Goal: Information Seeking & Learning: Learn about a topic

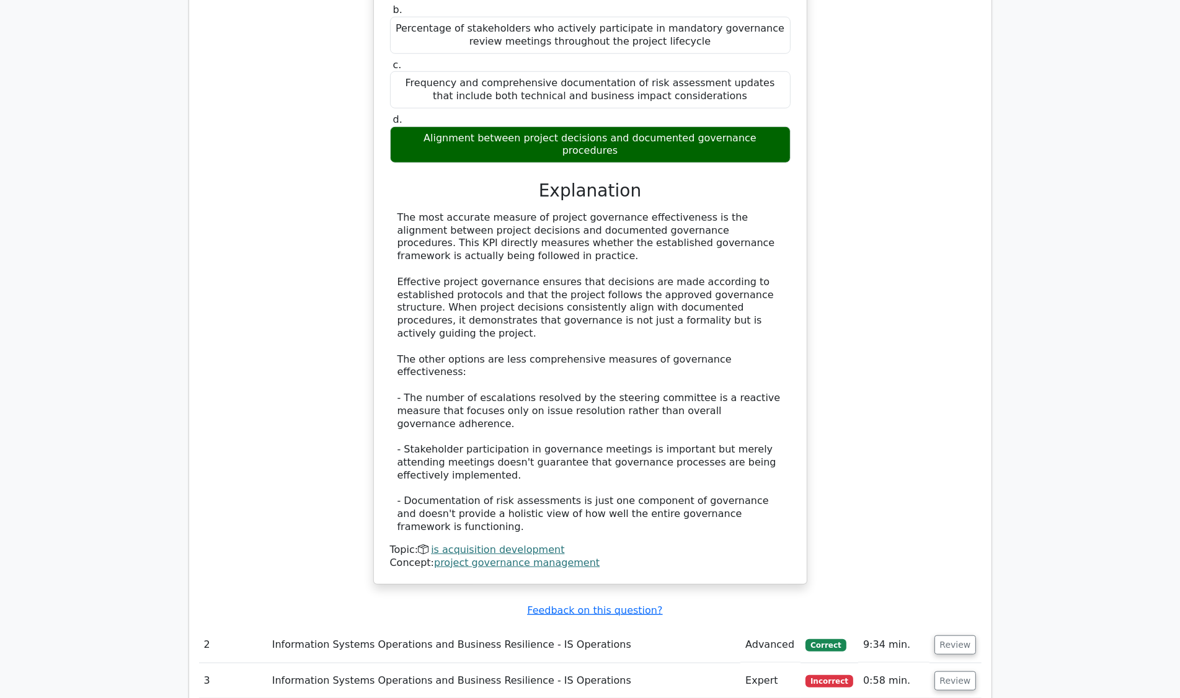
scroll to position [1280, 0]
click at [955, 671] on button "Review" at bounding box center [956, 680] width 42 height 19
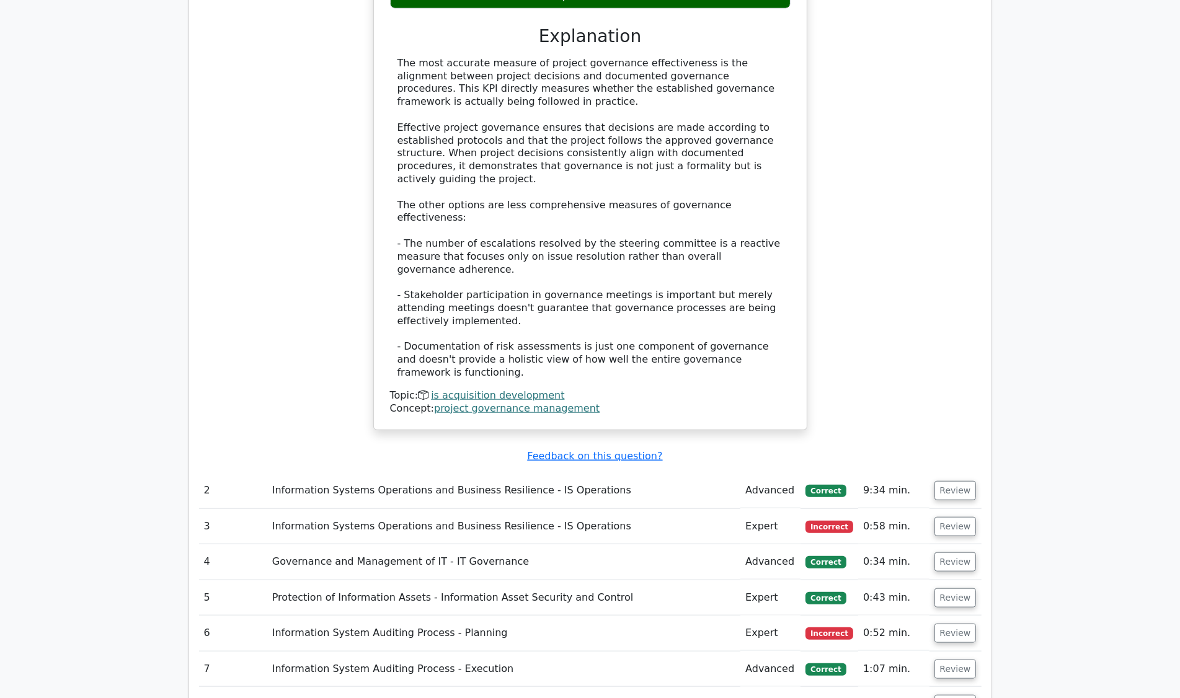
scroll to position [1435, 0]
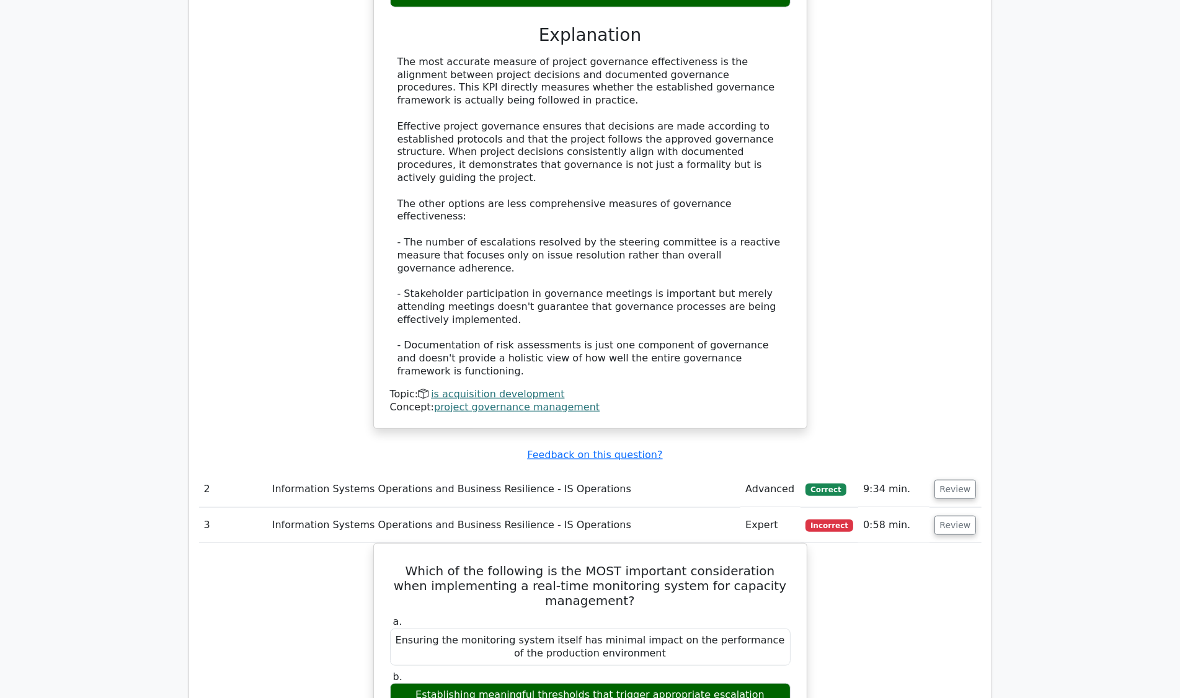
click at [962, 516] on button "Review" at bounding box center [956, 525] width 42 height 19
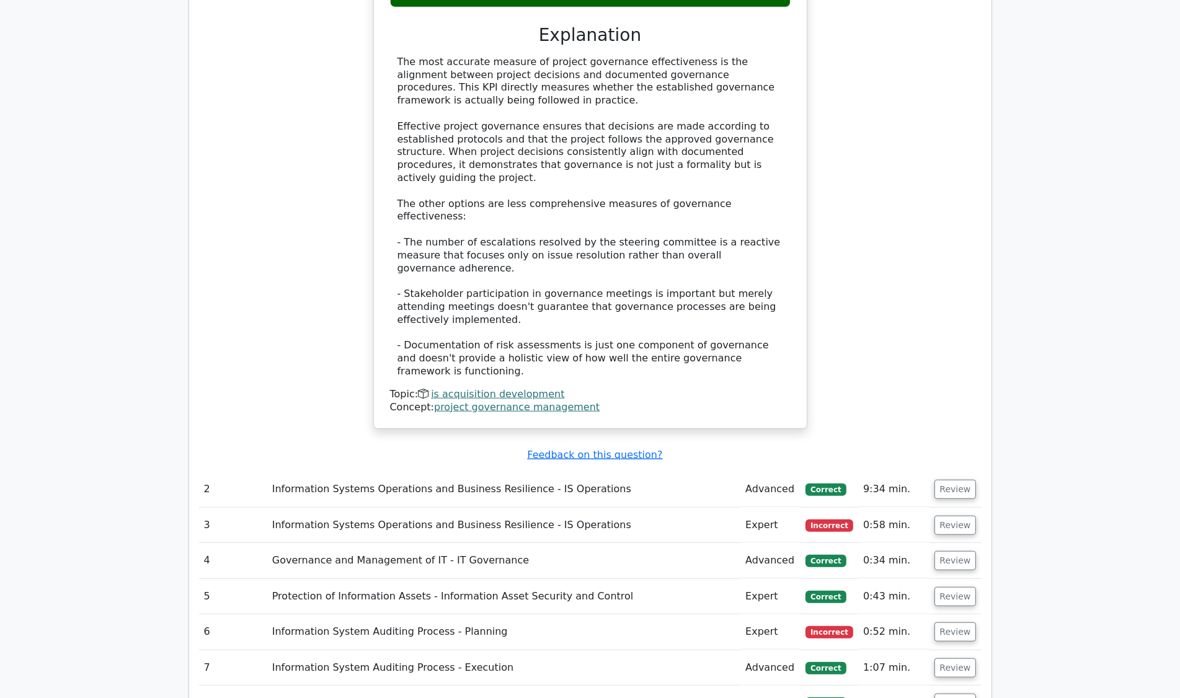
click at [960, 516] on button "Review" at bounding box center [956, 525] width 42 height 19
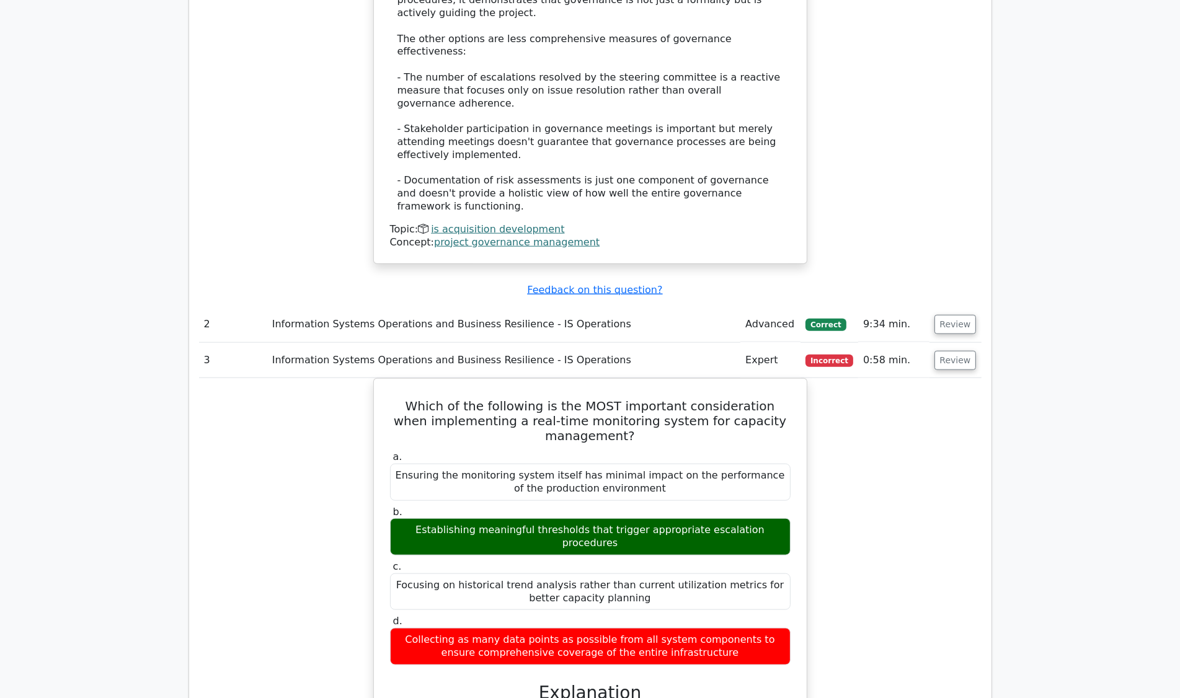
scroll to position [1604, 0]
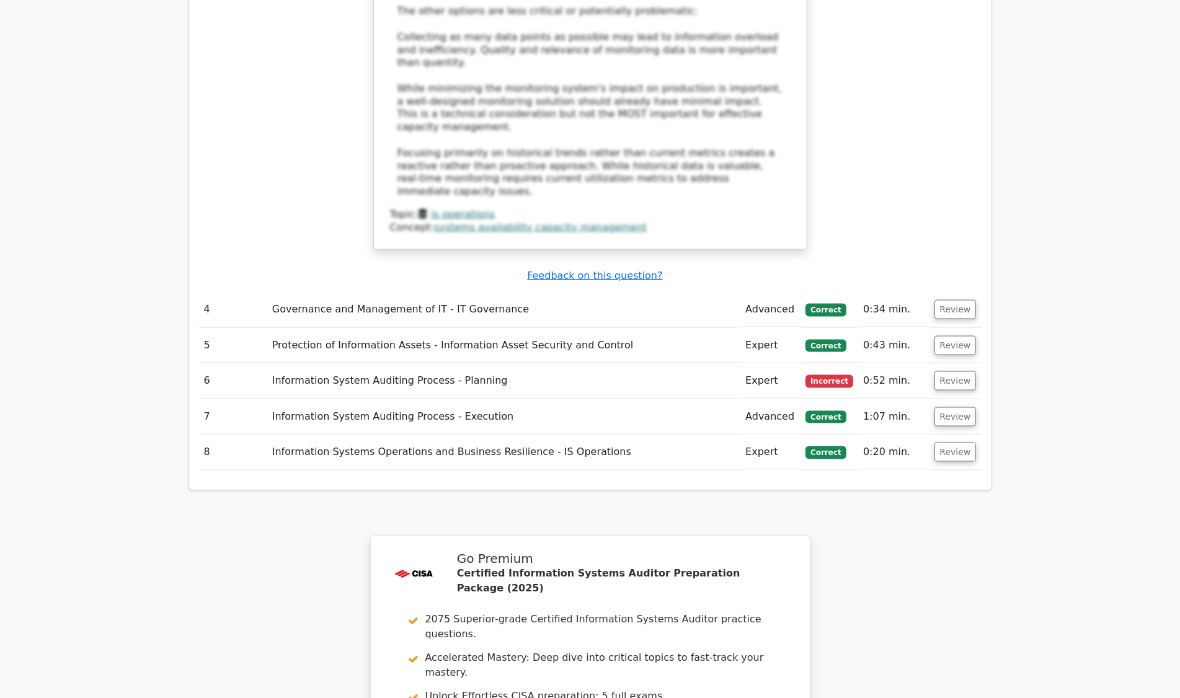
scroll to position [2454, 0]
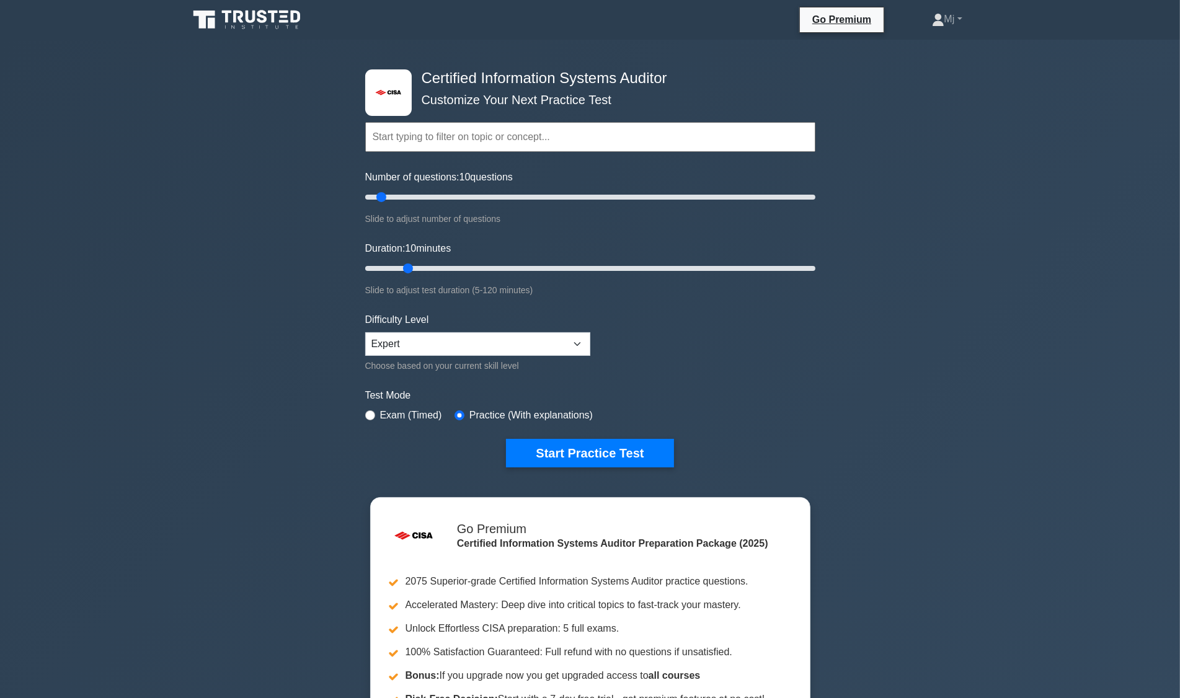
type input "15"
click at [592, 450] on button "Start Practice Test" at bounding box center [589, 453] width 167 height 29
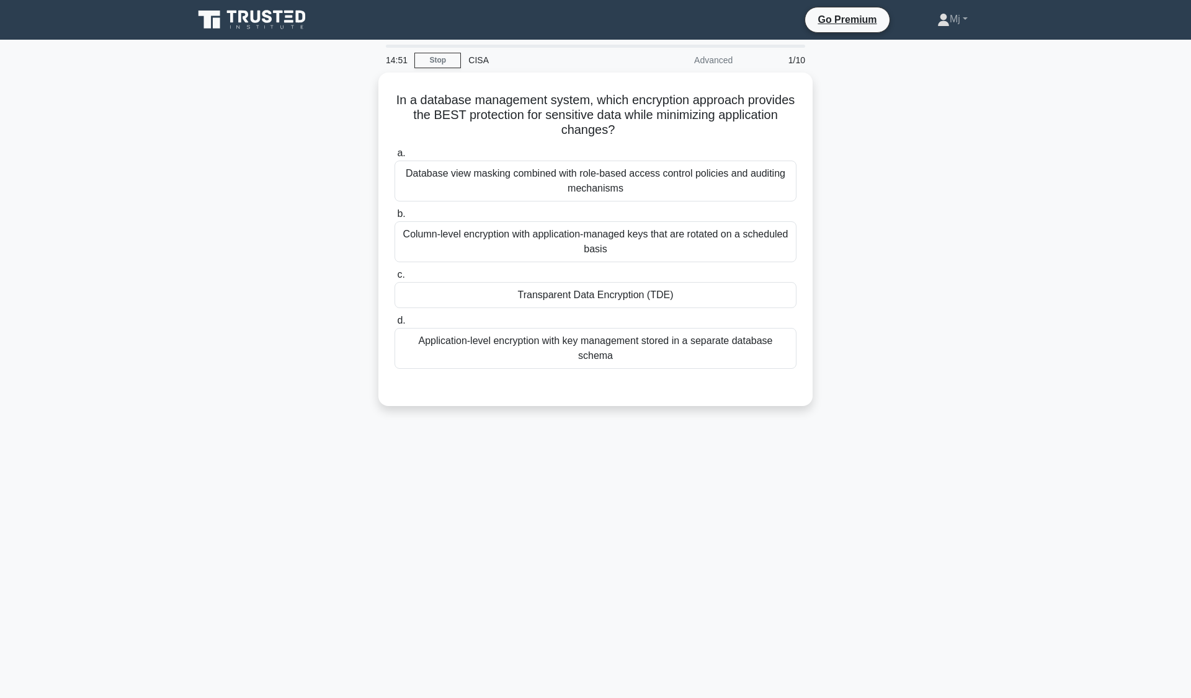
click at [1074, 323] on main "14:51 Stop CISA Advanced 1/10 In a database management system, which encryption…" at bounding box center [595, 369] width 1191 height 659
click at [665, 298] on div "Transparent Data Encryption (TDE)" at bounding box center [596, 295] width 402 height 26
click at [395, 279] on input "c. Transparent Data Encryption (TDE)" at bounding box center [395, 275] width 0 height 8
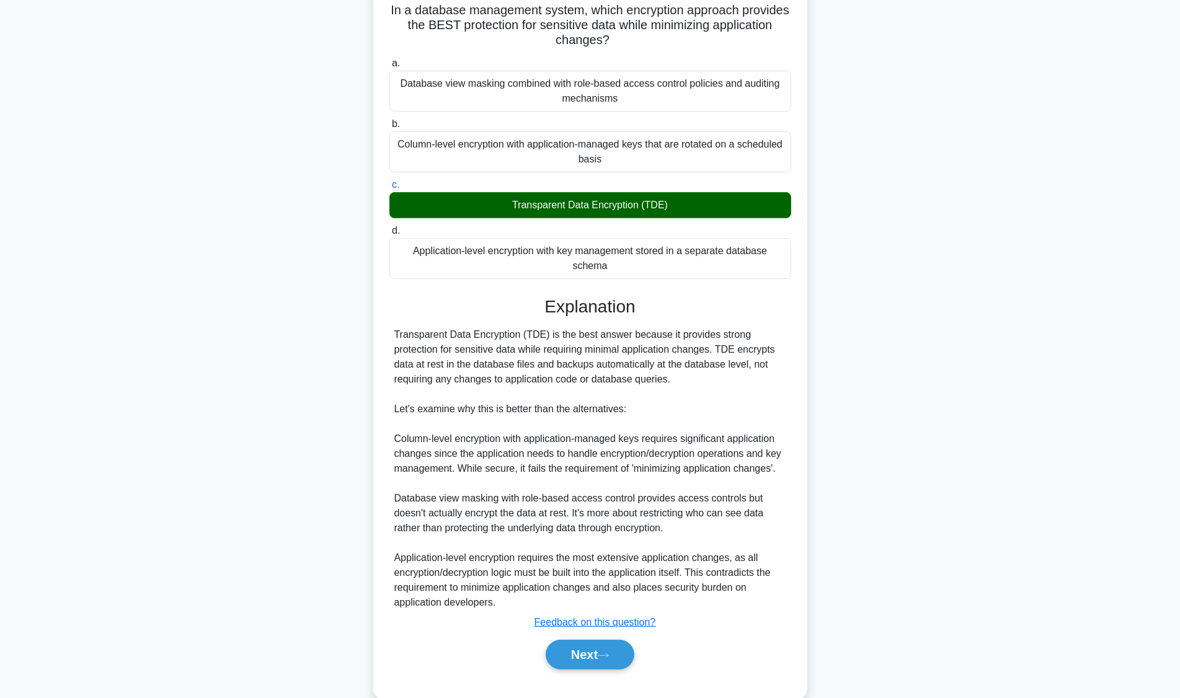
scroll to position [96, 0]
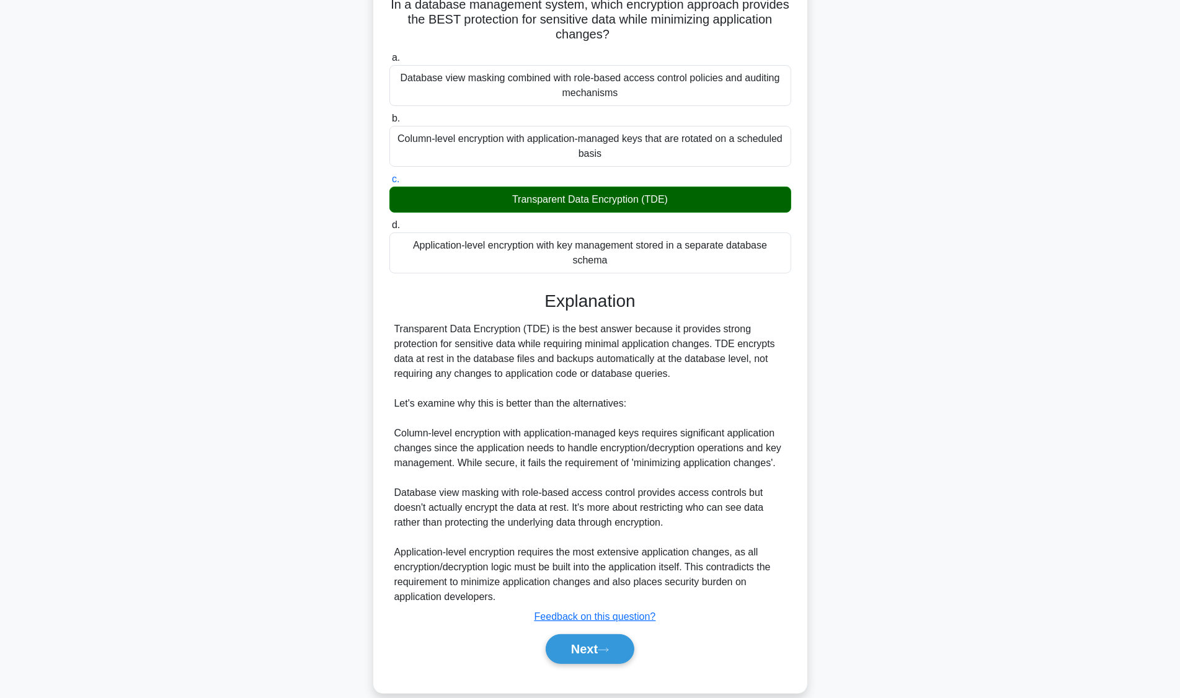
click at [591, 635] on button "Next" at bounding box center [590, 650] width 89 height 30
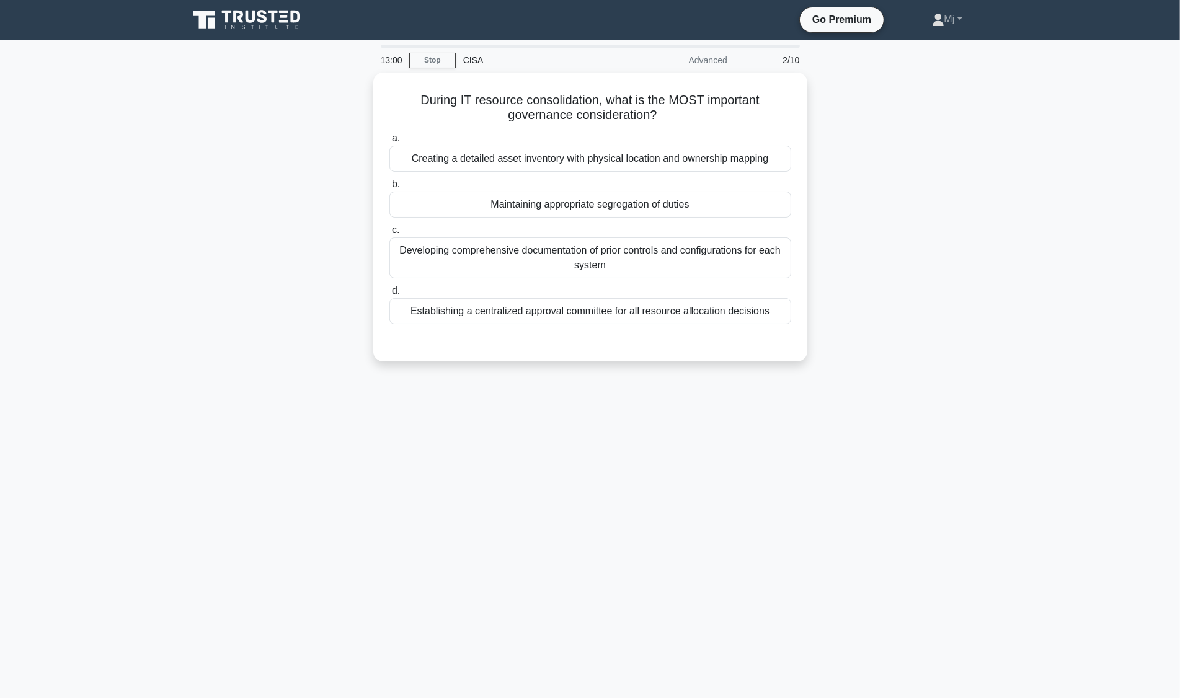
scroll to position [0, 0]
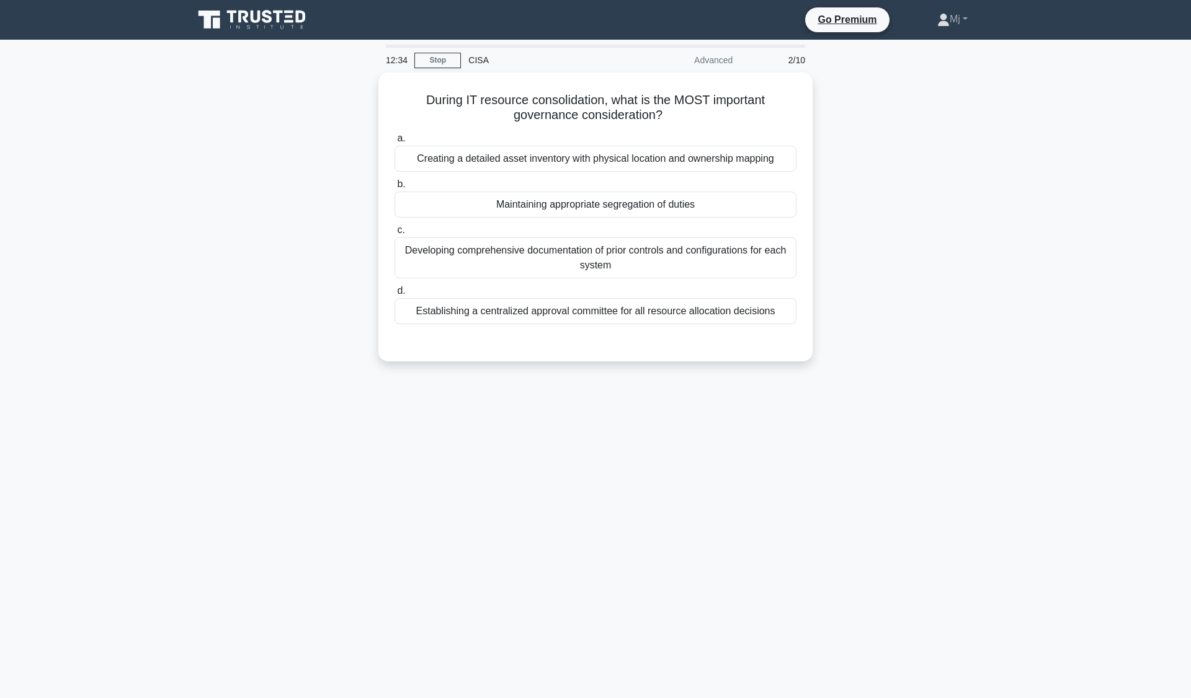
click at [684, 203] on div "Maintaining appropriate segregation of duties" at bounding box center [596, 205] width 402 height 26
click at [395, 189] on input "b. Maintaining appropriate segregation of duties" at bounding box center [395, 185] width 0 height 8
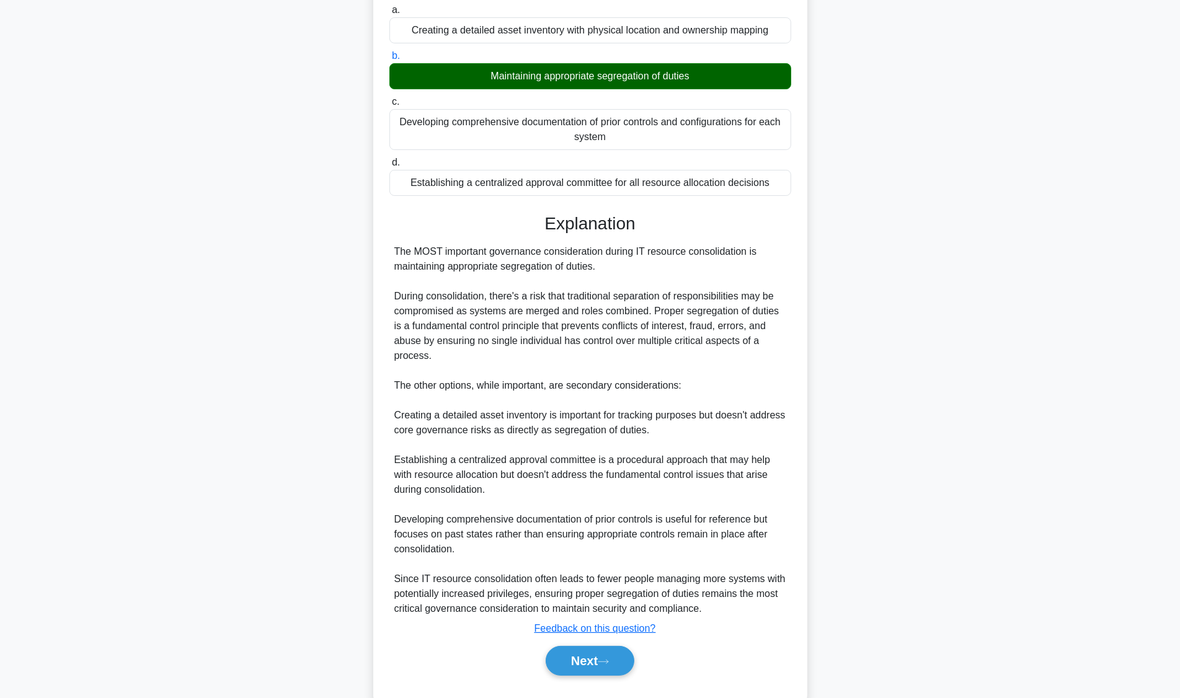
scroll to position [155, 0]
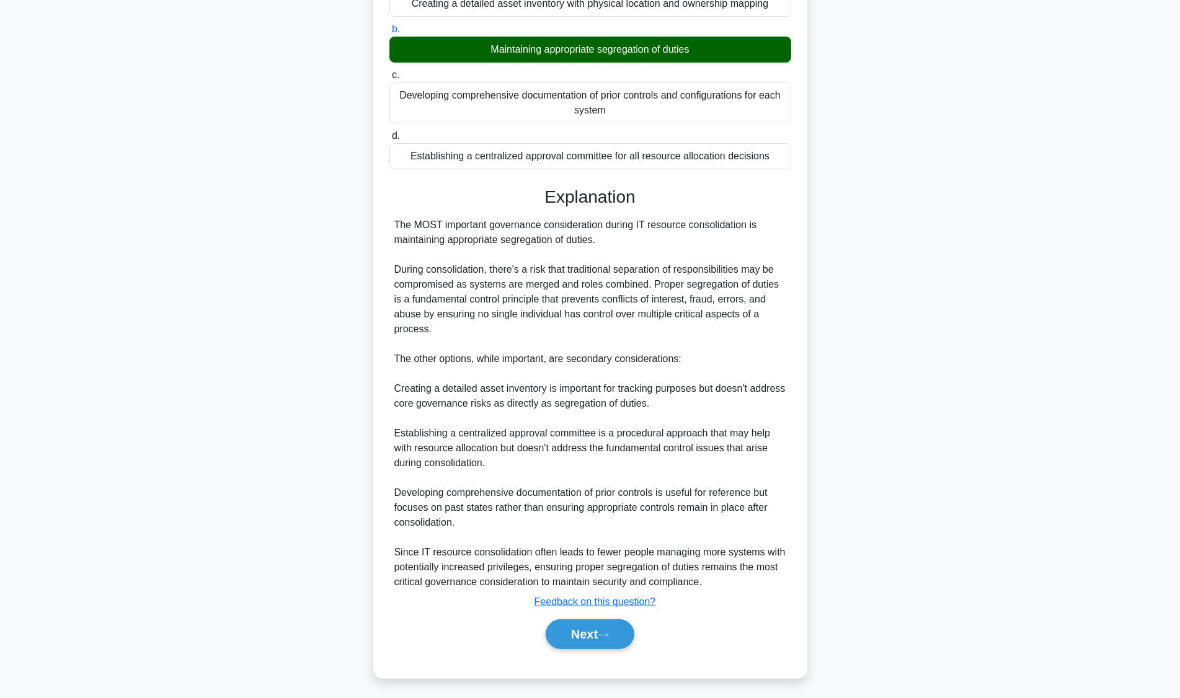
click at [600, 631] on button "Next" at bounding box center [590, 635] width 89 height 30
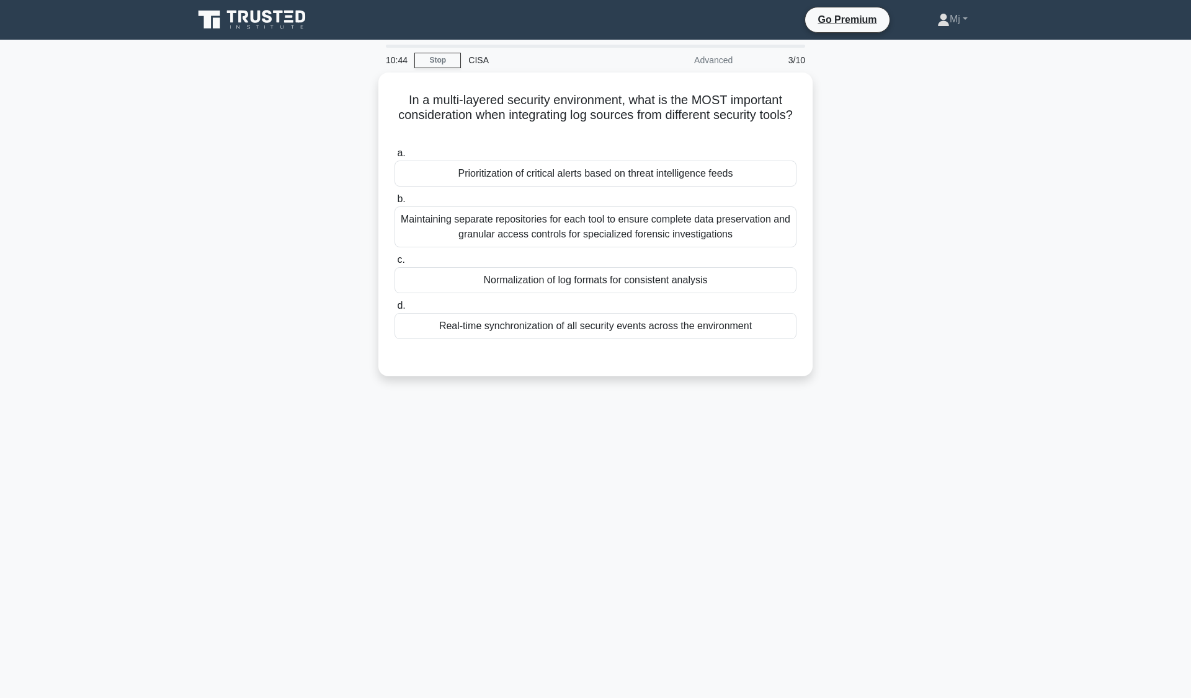
click at [692, 282] on div "Normalization of log formats for consistent analysis" at bounding box center [596, 280] width 402 height 26
click at [395, 264] on input "c. Normalization of log formats for consistent analysis" at bounding box center [395, 260] width 0 height 8
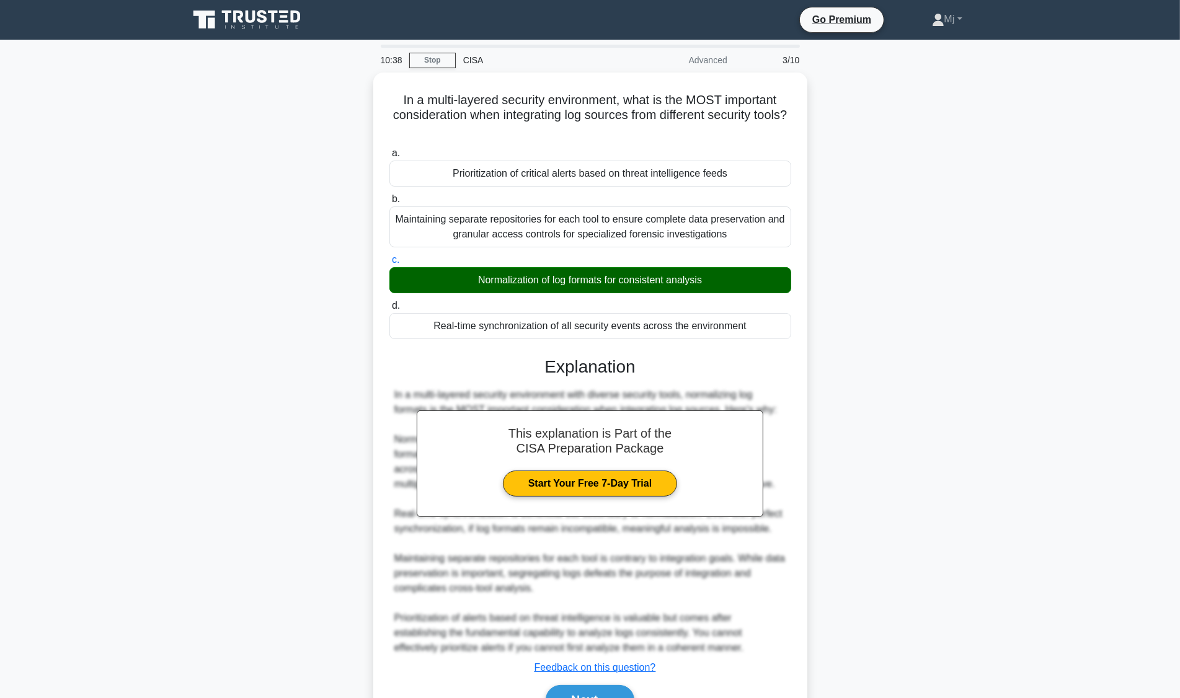
scroll to position [66, 0]
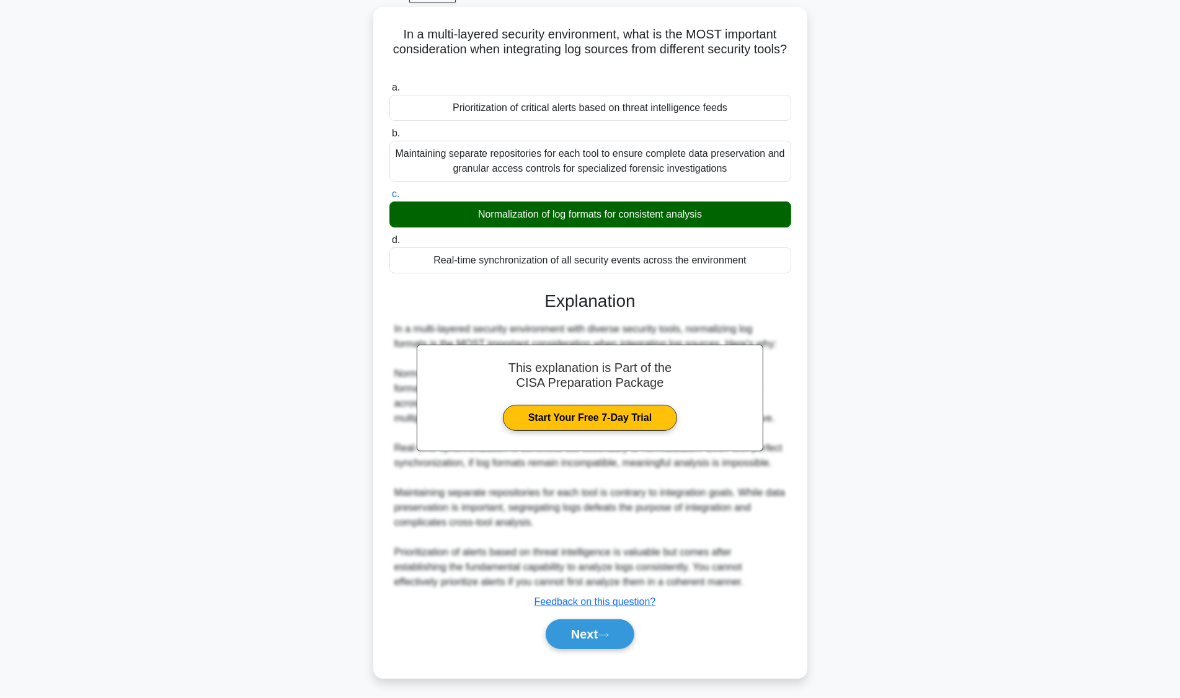
click at [594, 625] on button "Next" at bounding box center [590, 635] width 89 height 30
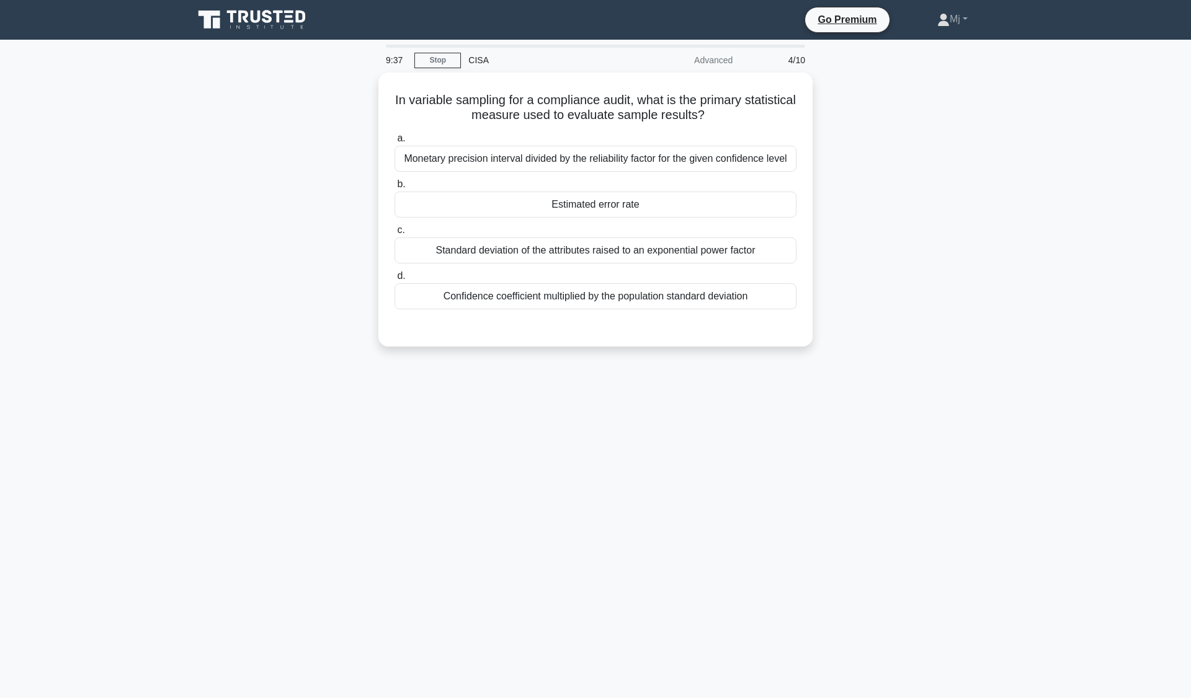
click at [617, 207] on div "Estimated error rate" at bounding box center [596, 205] width 402 height 26
click at [395, 189] on input "b. Estimated error rate" at bounding box center [395, 185] width 0 height 8
click at [1159, 538] on main "9:37 Stop CISA Advanced 4/10 In variable sampling for a compliance audit, what …" at bounding box center [595, 369] width 1191 height 659
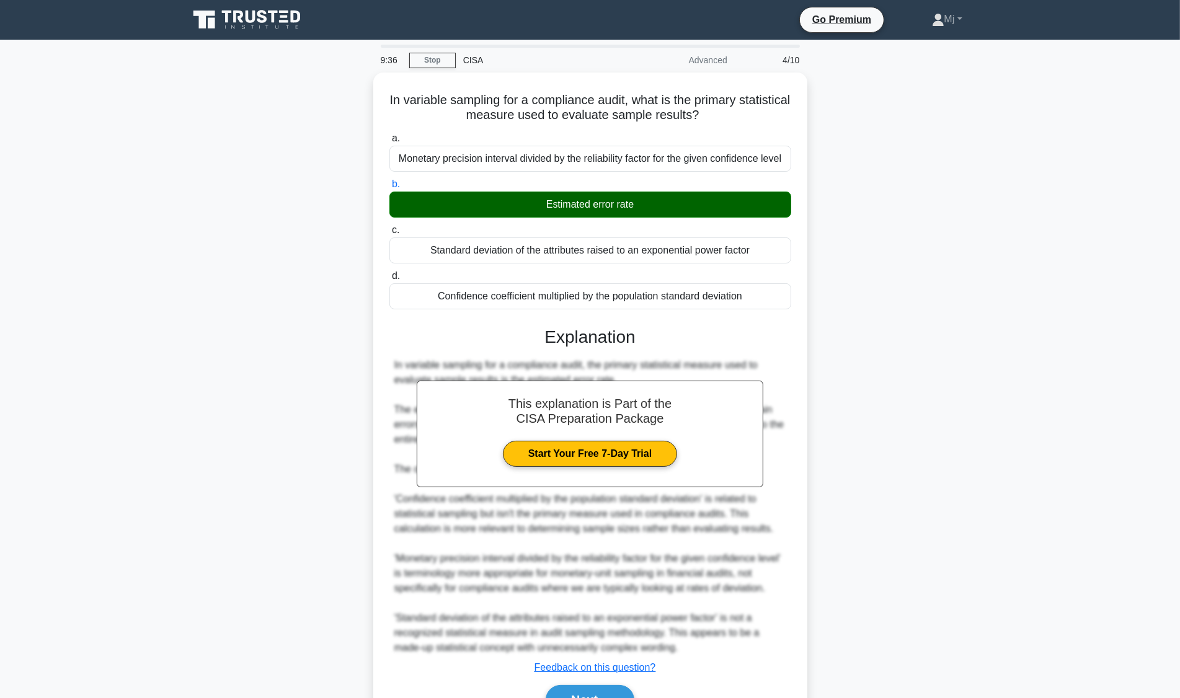
scroll to position [66, 0]
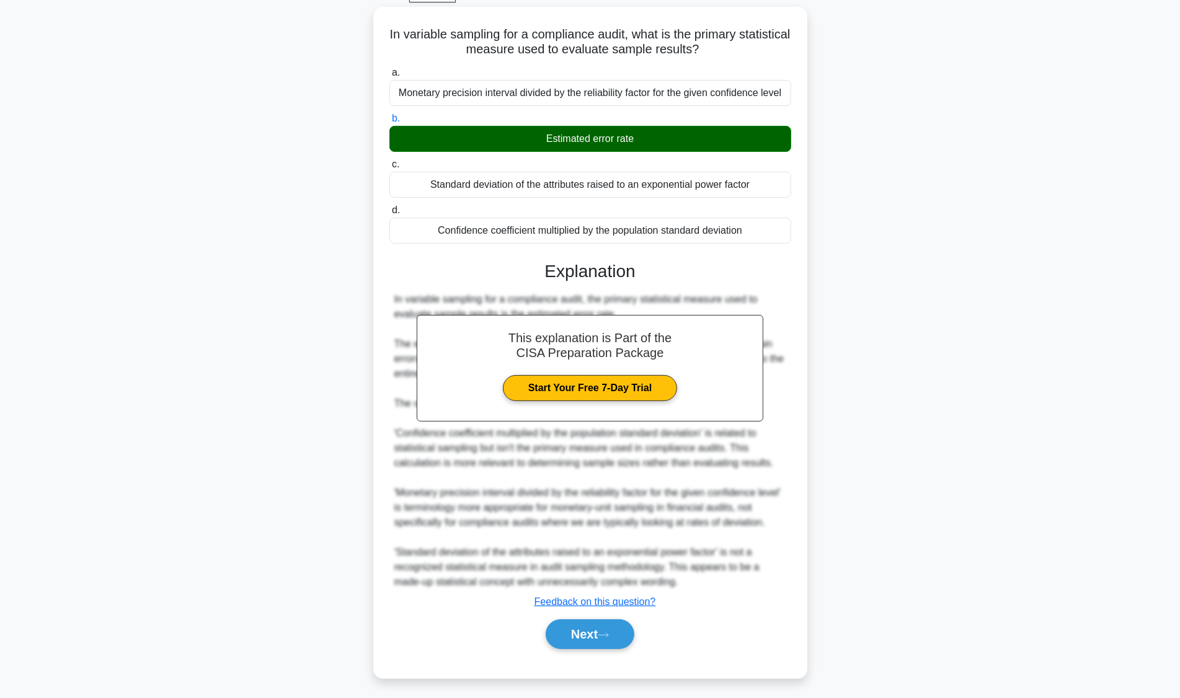
click at [600, 633] on button "Next" at bounding box center [590, 635] width 89 height 30
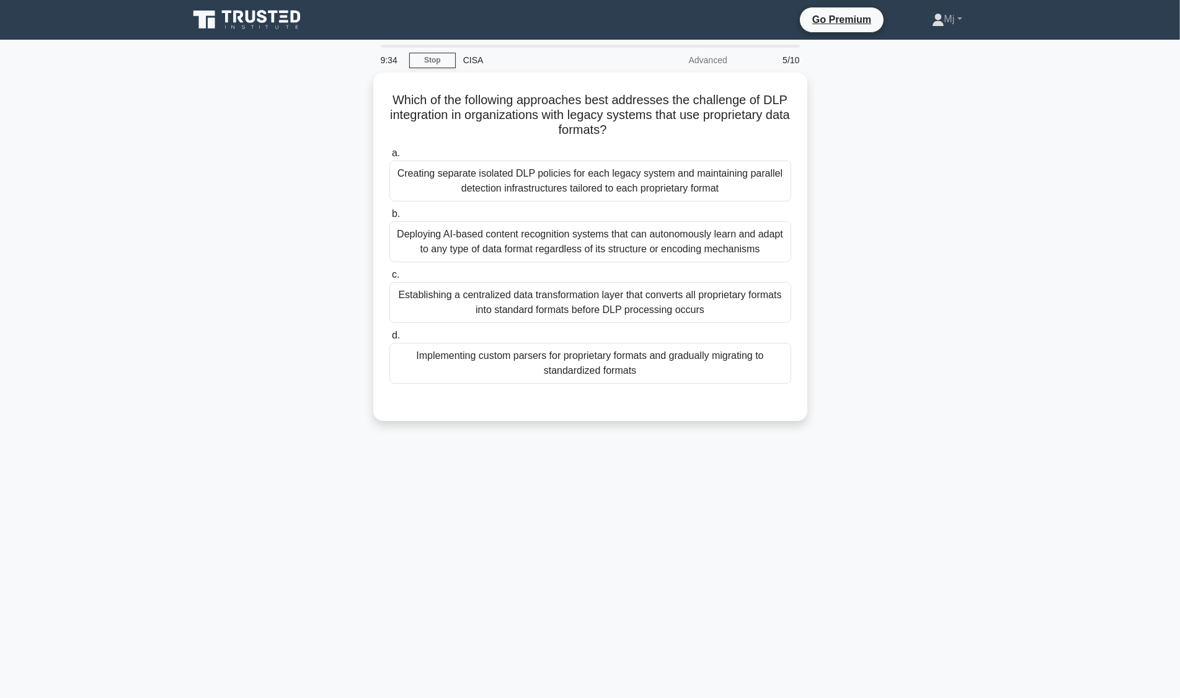
scroll to position [0, 0]
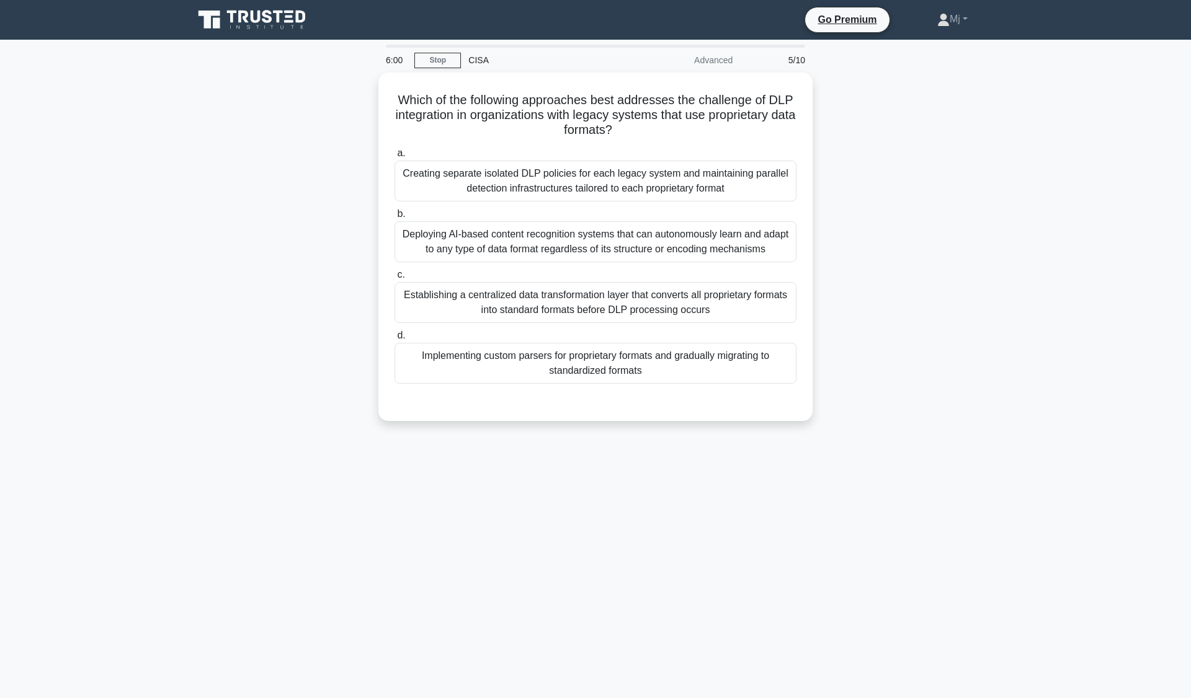
click at [716, 184] on div "Creating separate isolated DLP policies for each legacy system and maintaining …" at bounding box center [596, 181] width 402 height 41
click at [395, 158] on input "a. Creating separate isolated DLP policies for each legacy system and maintaini…" at bounding box center [395, 153] width 0 height 8
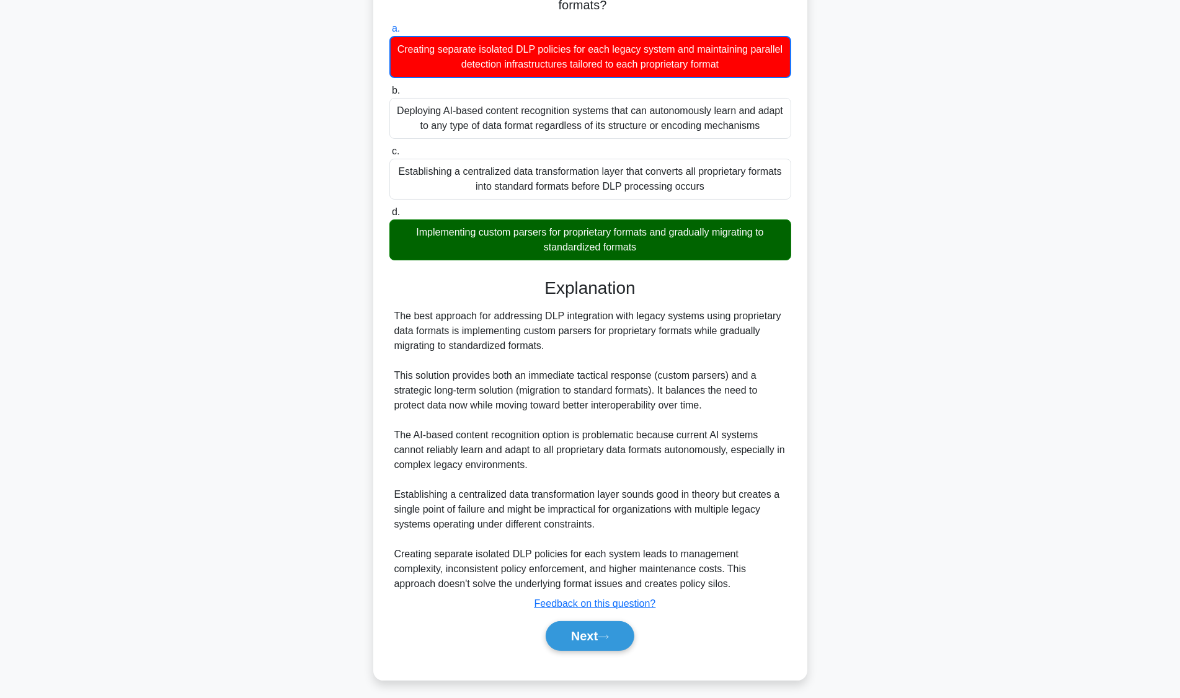
scroll to position [127, 0]
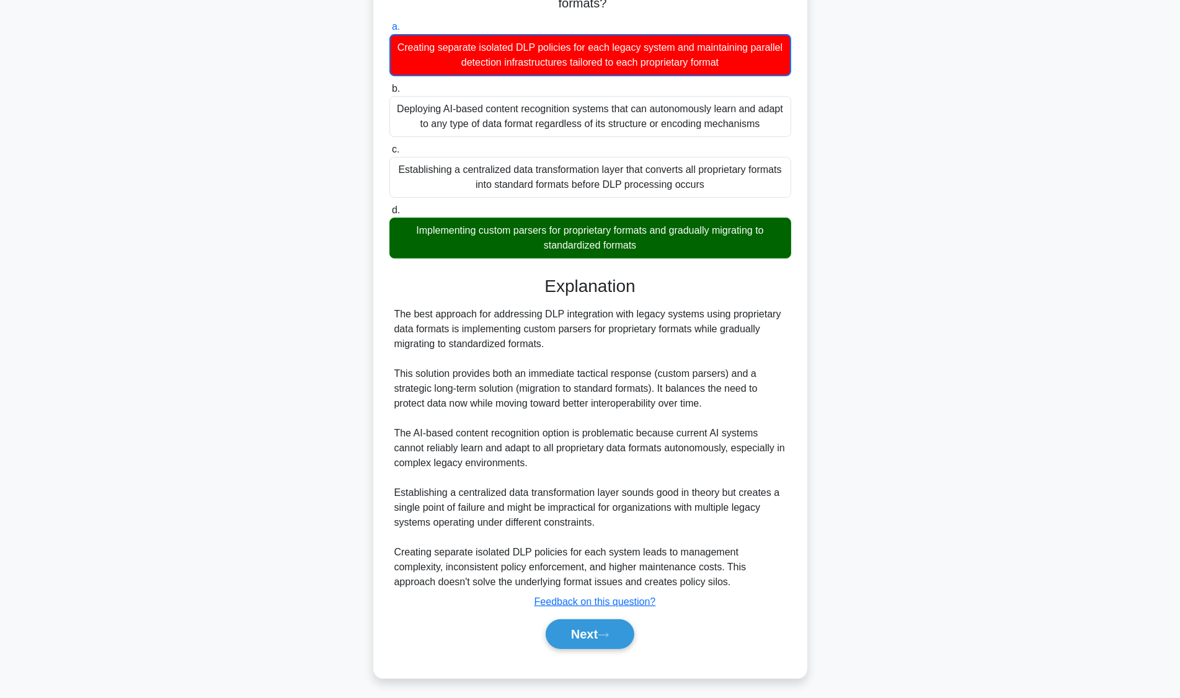
click at [854, 345] on div "Which of the following approaches best addresses the challenge of DLP integrati…" at bounding box center [590, 319] width 819 height 747
click at [589, 633] on button "Next" at bounding box center [590, 635] width 89 height 30
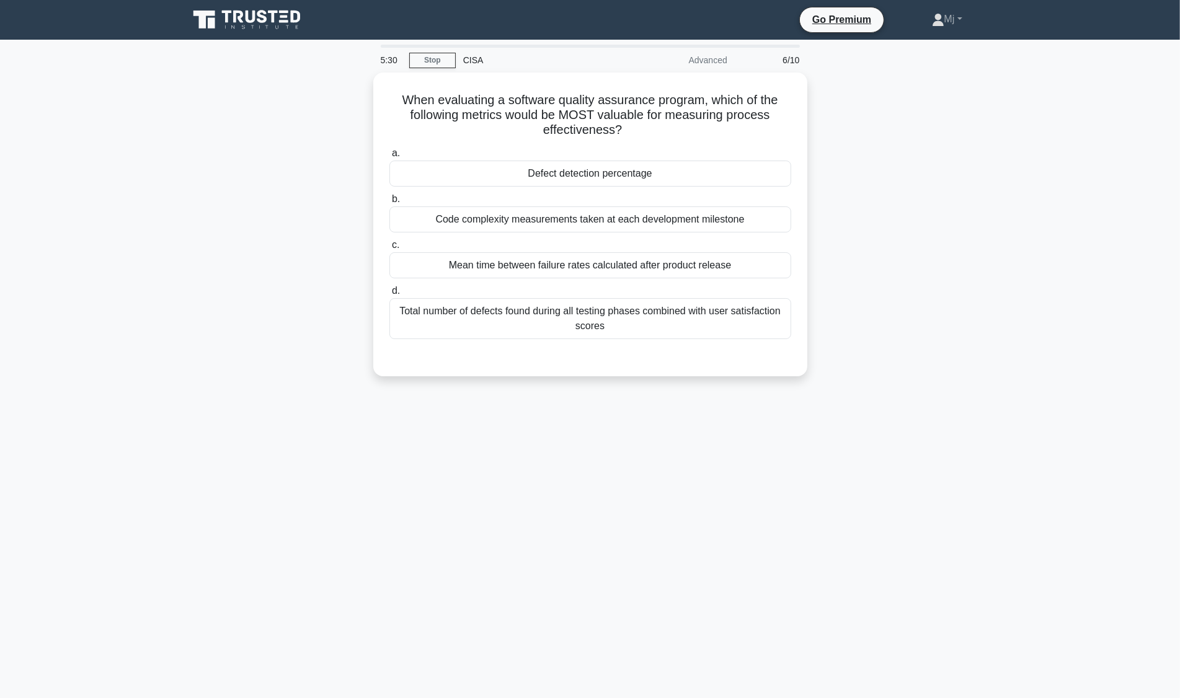
scroll to position [0, 0]
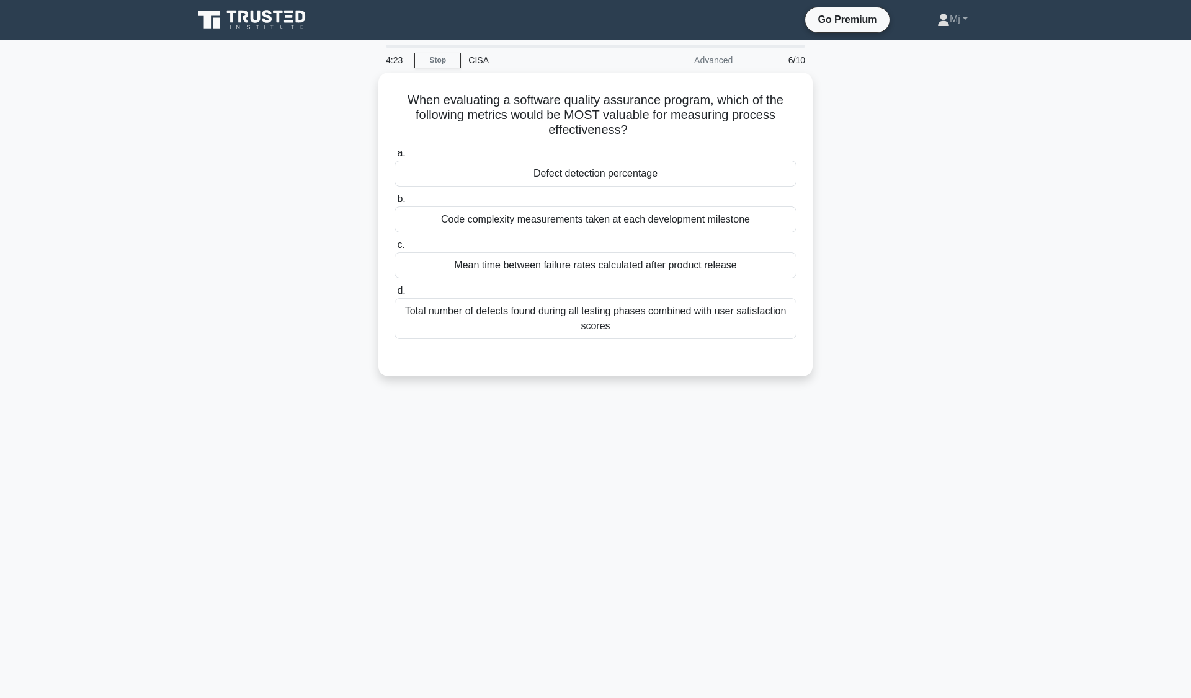
click at [635, 173] on div "Defect detection percentage" at bounding box center [596, 174] width 402 height 26
click at [395, 158] on input "a. Defect detection percentage" at bounding box center [395, 153] width 0 height 8
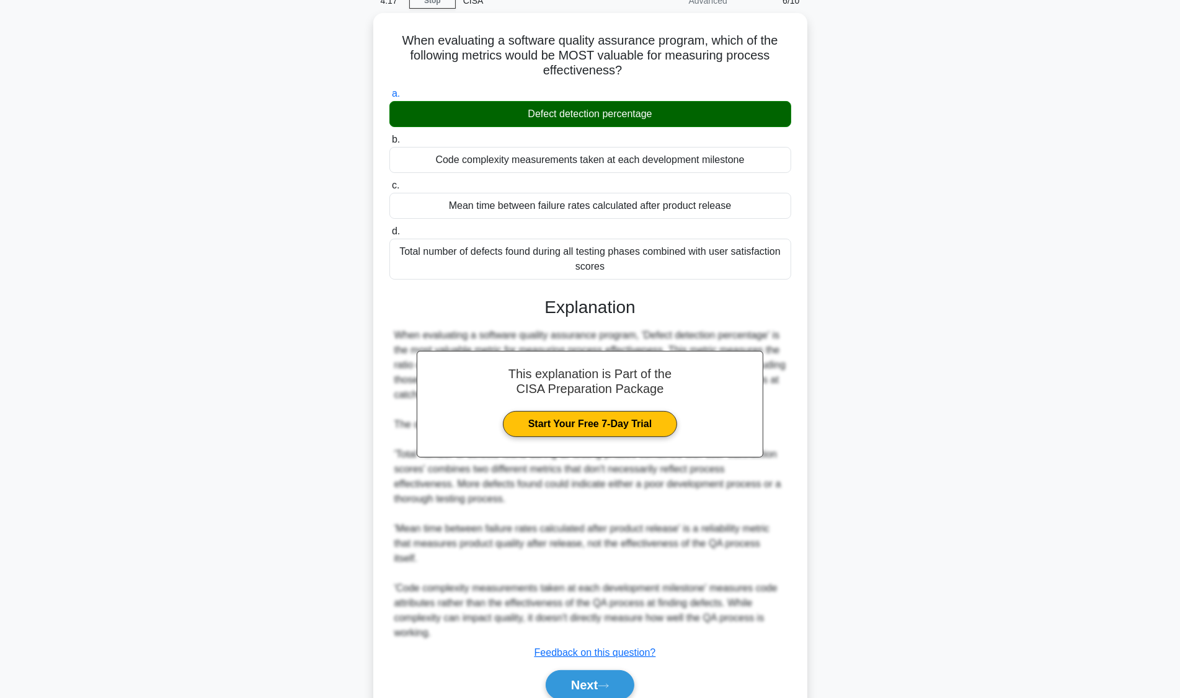
scroll to position [96, 0]
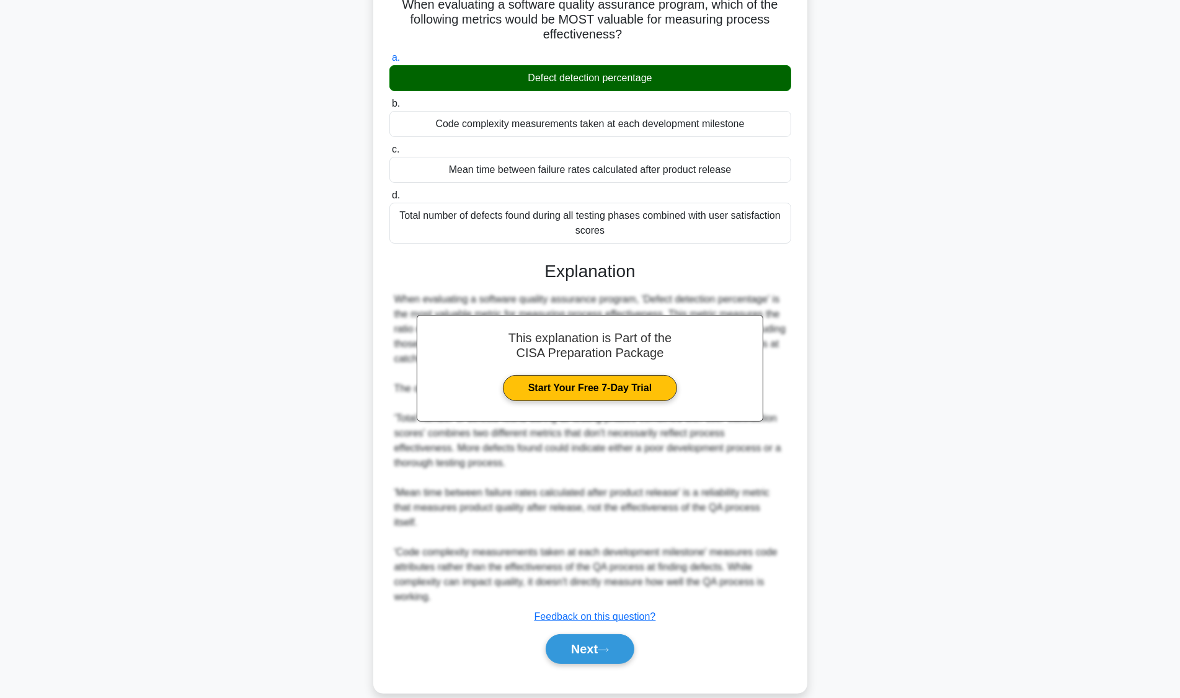
click at [599, 635] on button "Next" at bounding box center [590, 650] width 89 height 30
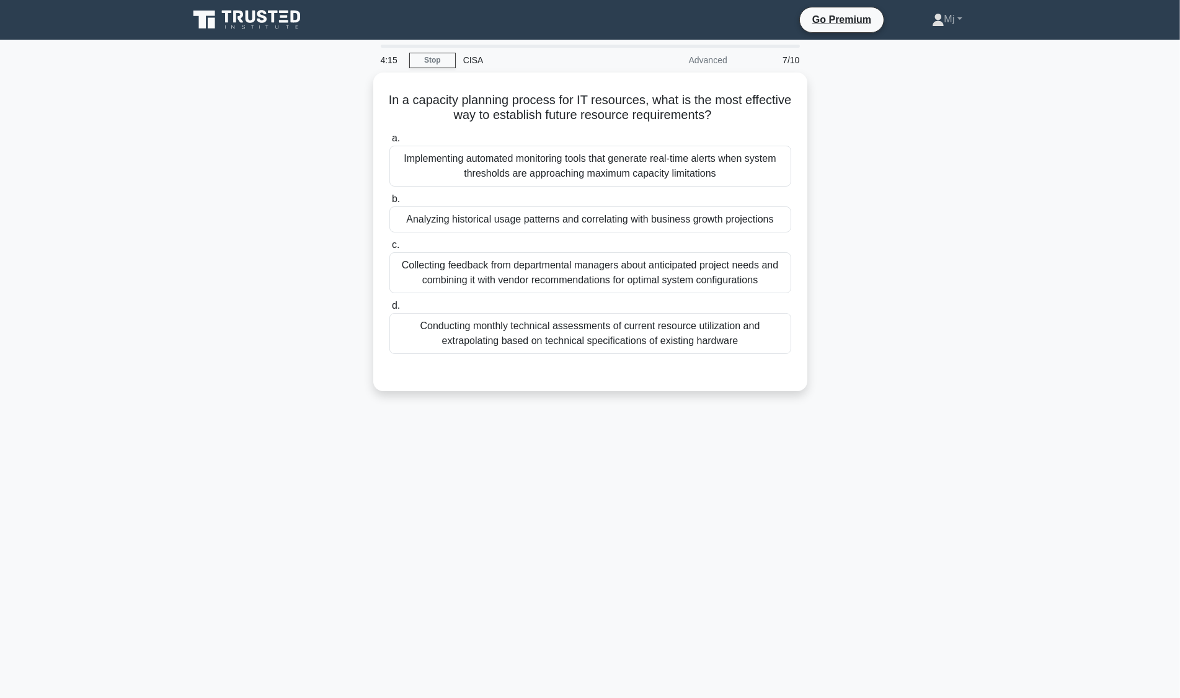
scroll to position [0, 0]
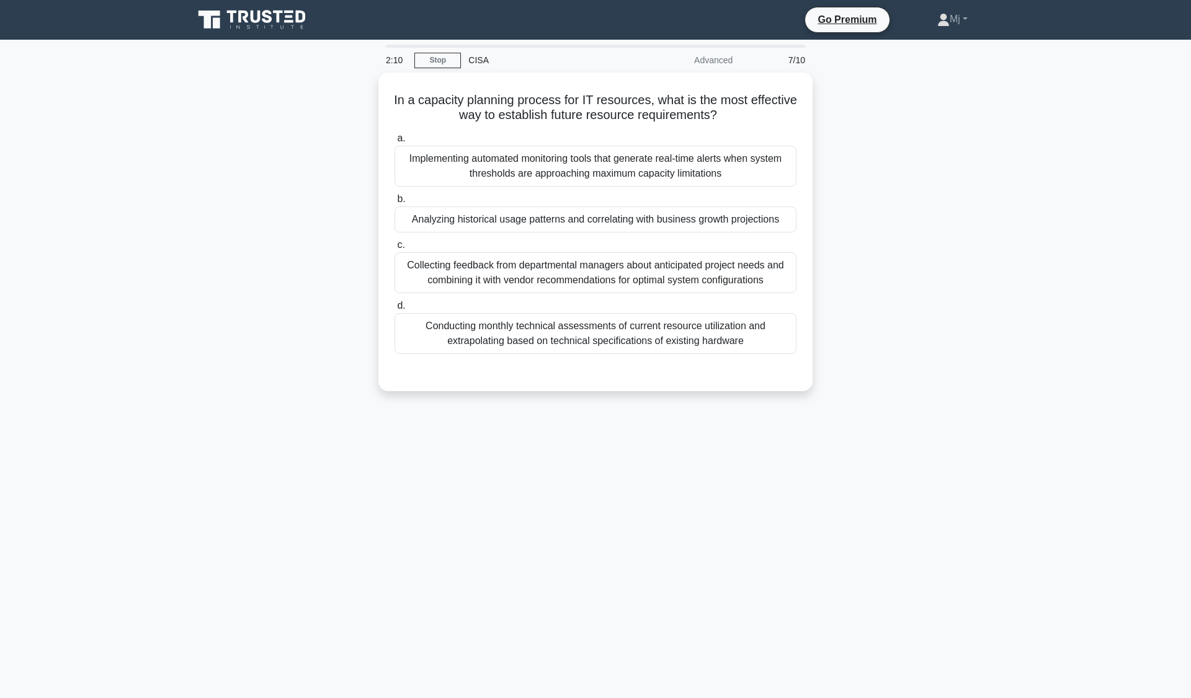
click at [727, 163] on div "Implementing automated monitoring tools that generate real-time alerts when sys…" at bounding box center [596, 166] width 402 height 41
click at [395, 143] on input "a. Implementing automated monitoring tools that generate real-time alerts when …" at bounding box center [395, 139] width 0 height 8
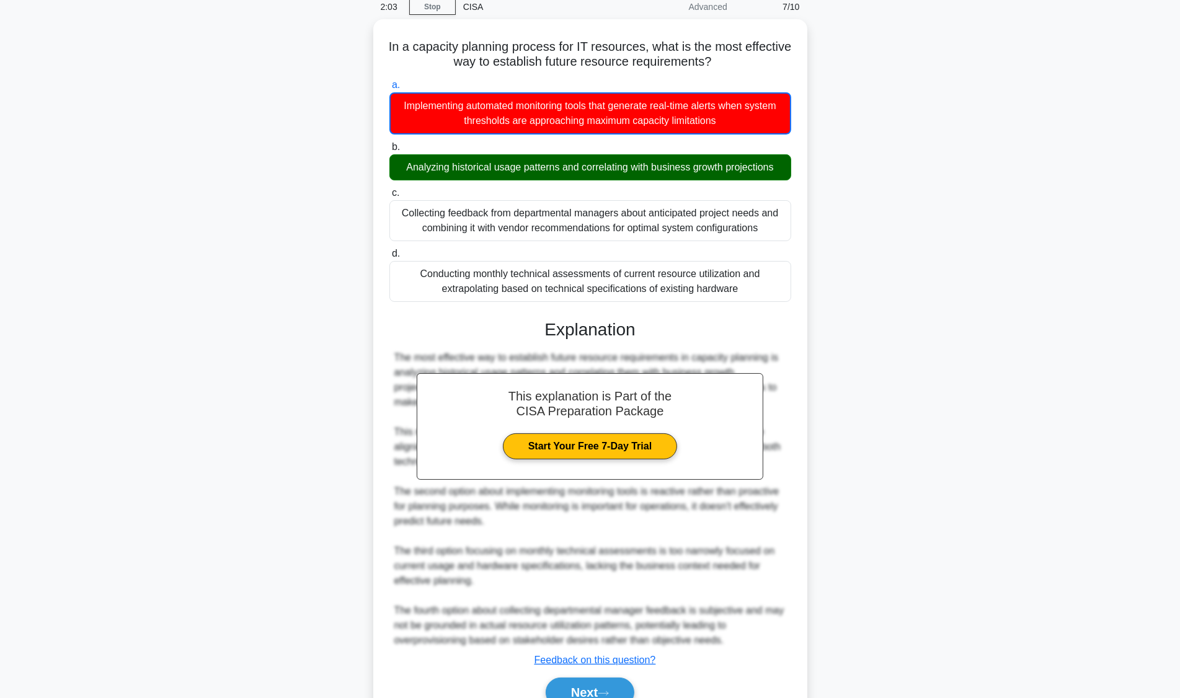
scroll to position [112, 0]
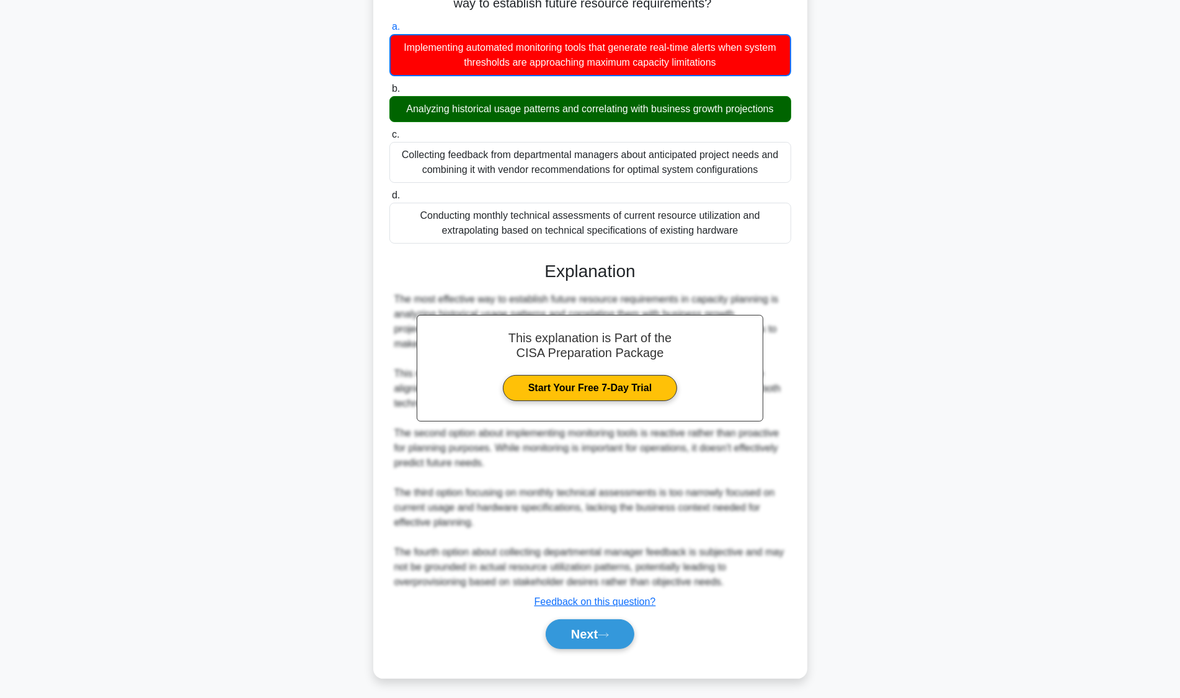
click at [599, 631] on button "Next" at bounding box center [590, 635] width 89 height 30
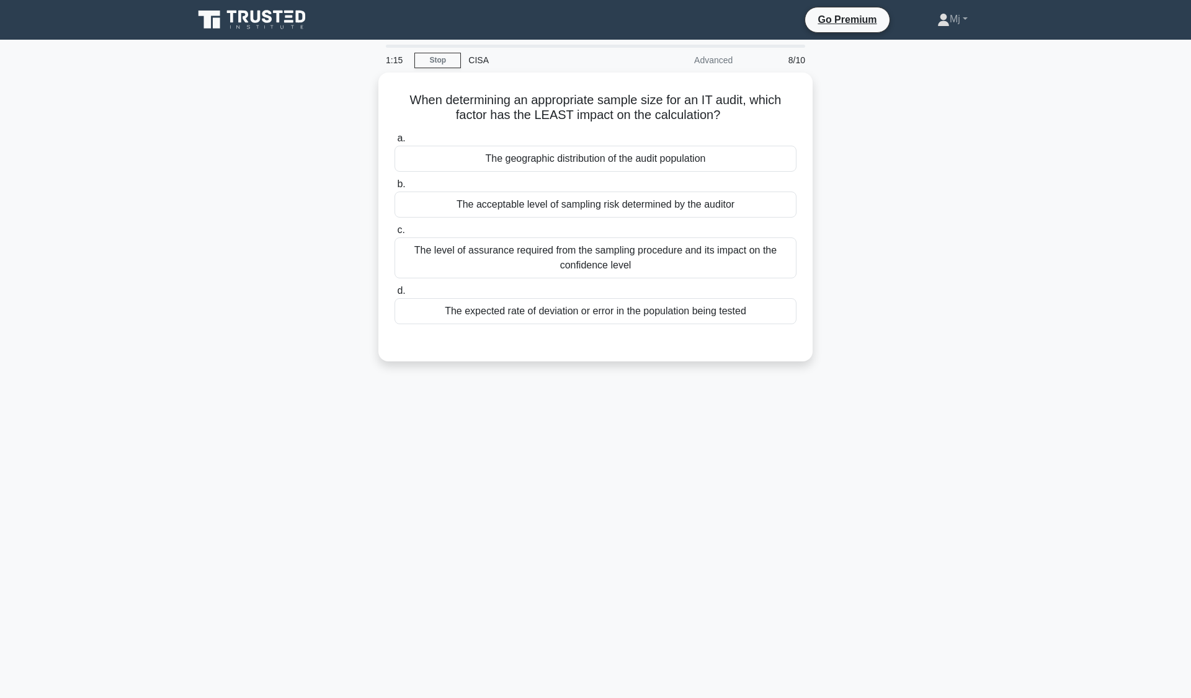
click at [689, 171] on div "The geographic distribution of the audit population" at bounding box center [596, 159] width 402 height 26
click at [395, 143] on input "a. The geographic distribution of the audit population" at bounding box center [395, 139] width 0 height 8
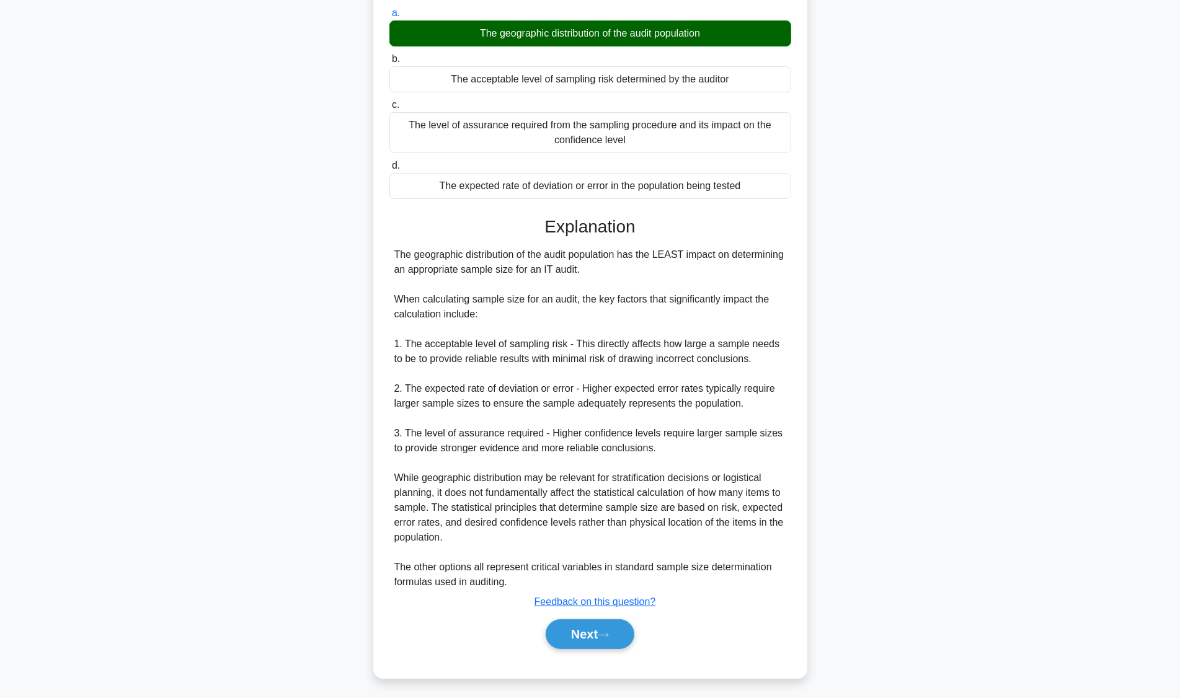
scroll to position [125, 0]
click at [599, 633] on button "Next" at bounding box center [590, 635] width 89 height 30
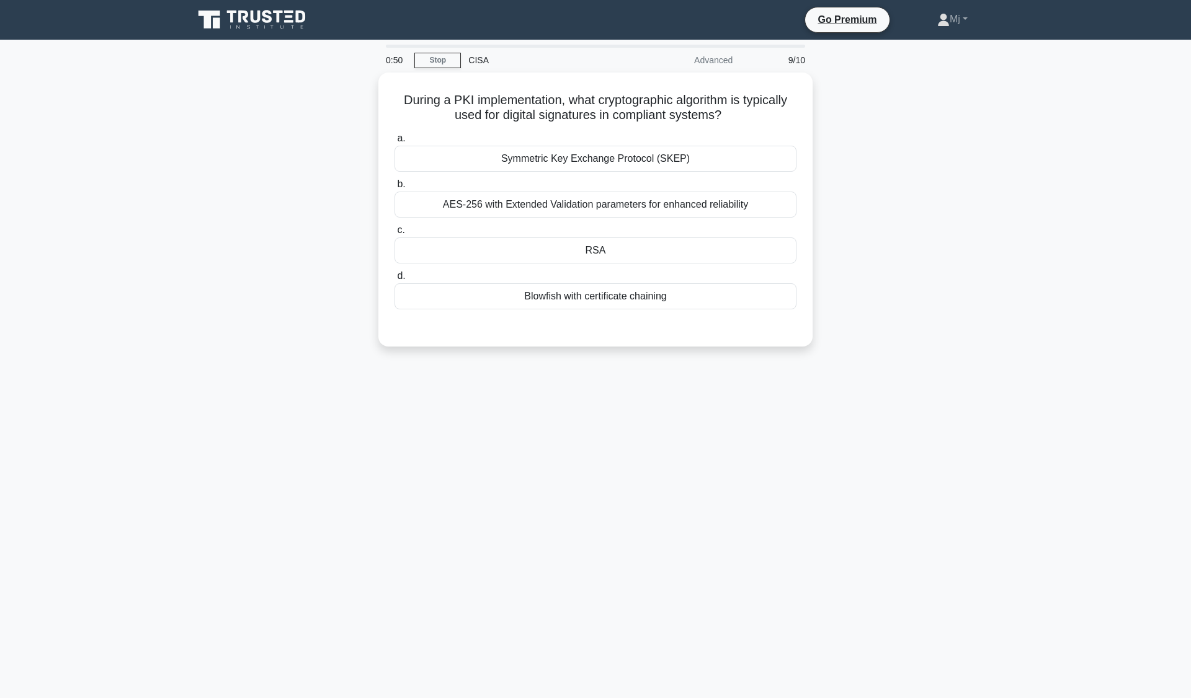
click at [604, 259] on div "RSA" at bounding box center [596, 251] width 402 height 26
click at [395, 234] on input "c. RSA" at bounding box center [395, 230] width 0 height 8
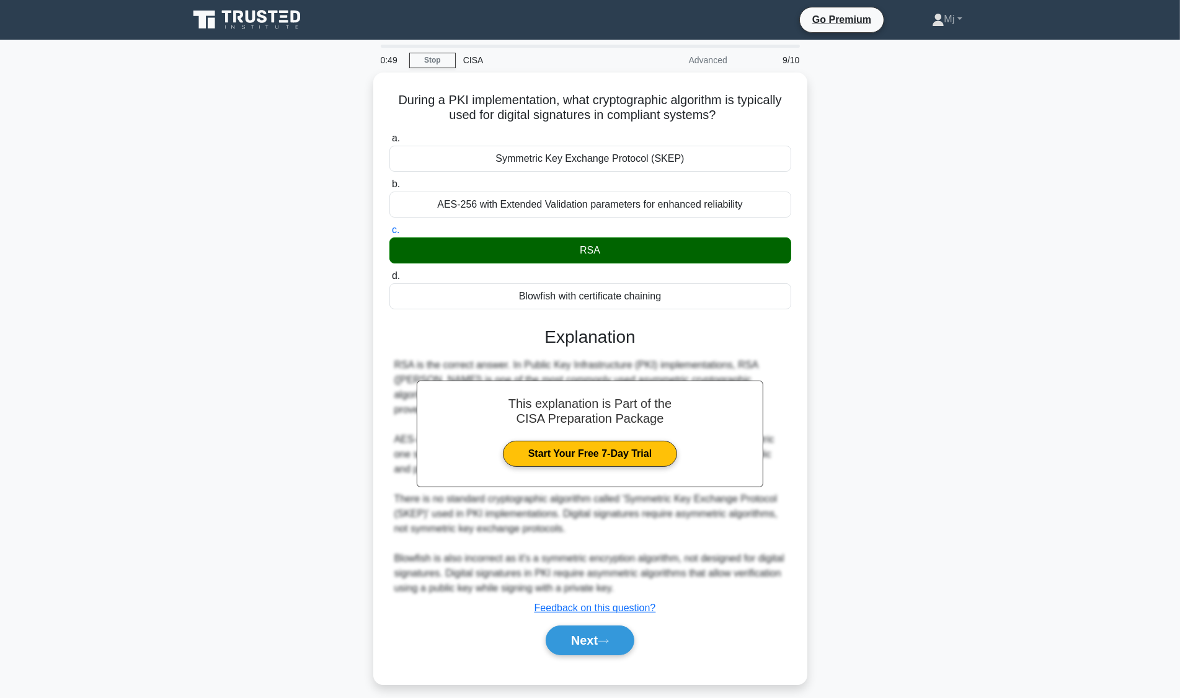
scroll to position [6, 0]
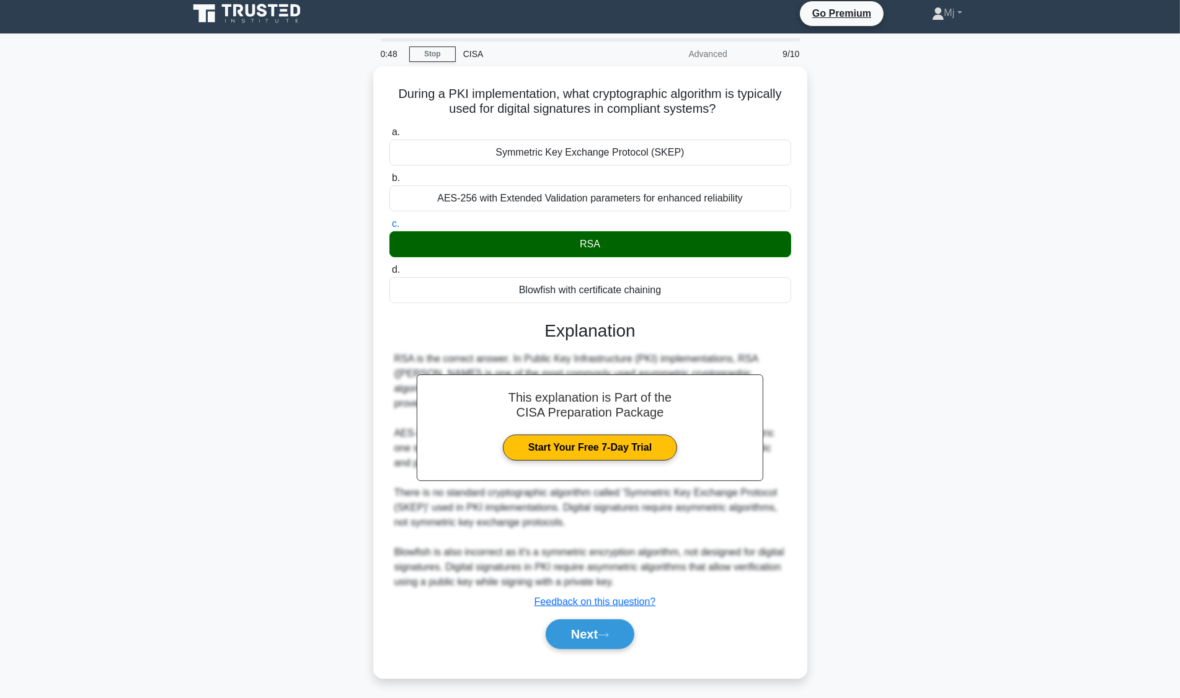
click at [594, 625] on button "Next" at bounding box center [590, 635] width 89 height 30
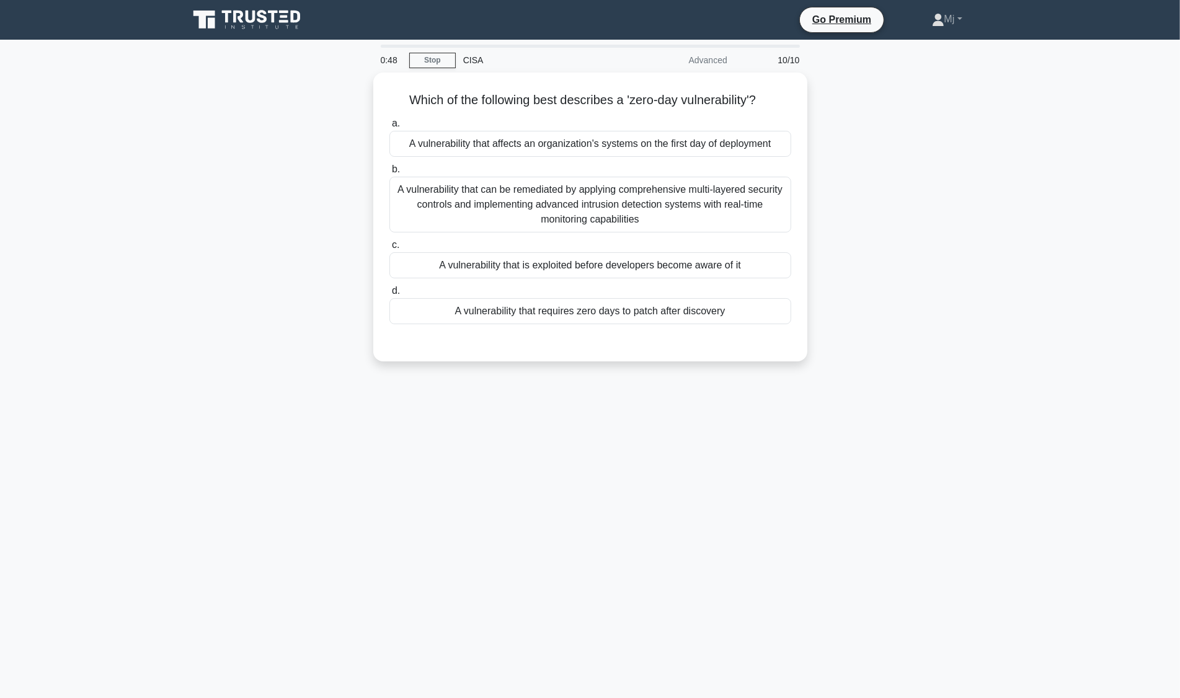
scroll to position [0, 0]
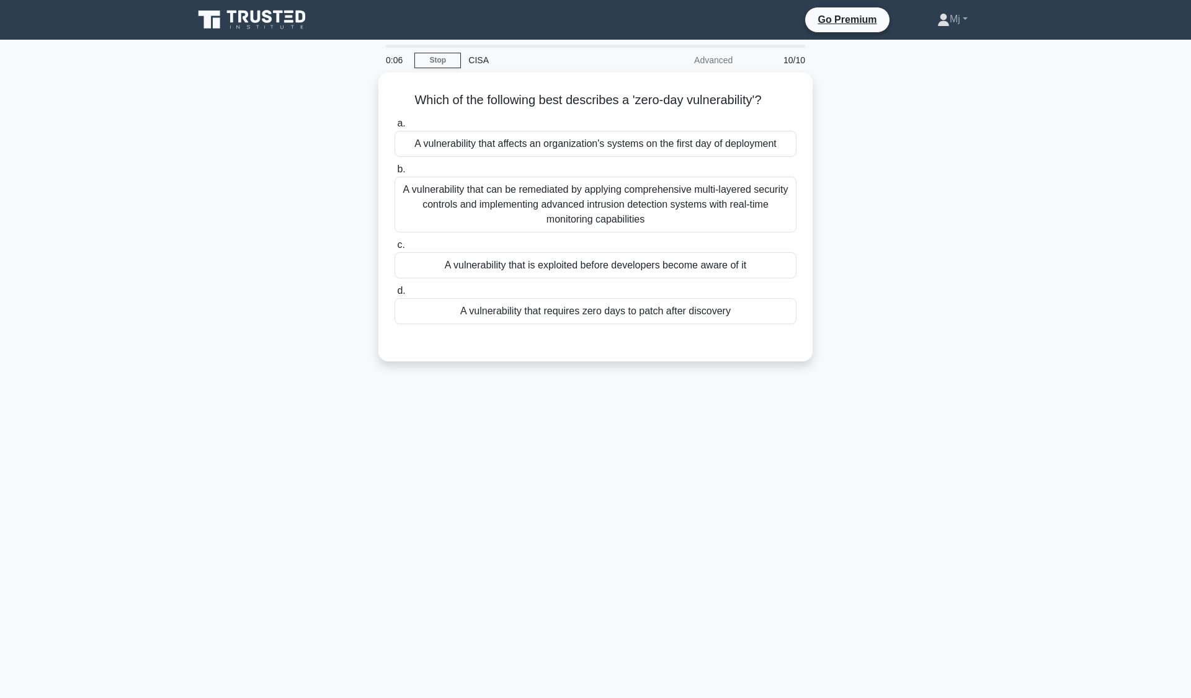
click at [693, 313] on div "A vulnerability that requires zero days to patch after discovery" at bounding box center [596, 311] width 402 height 26
click at [395, 295] on input "d. A vulnerability that requires zero days to patch after discovery" at bounding box center [395, 291] width 0 height 8
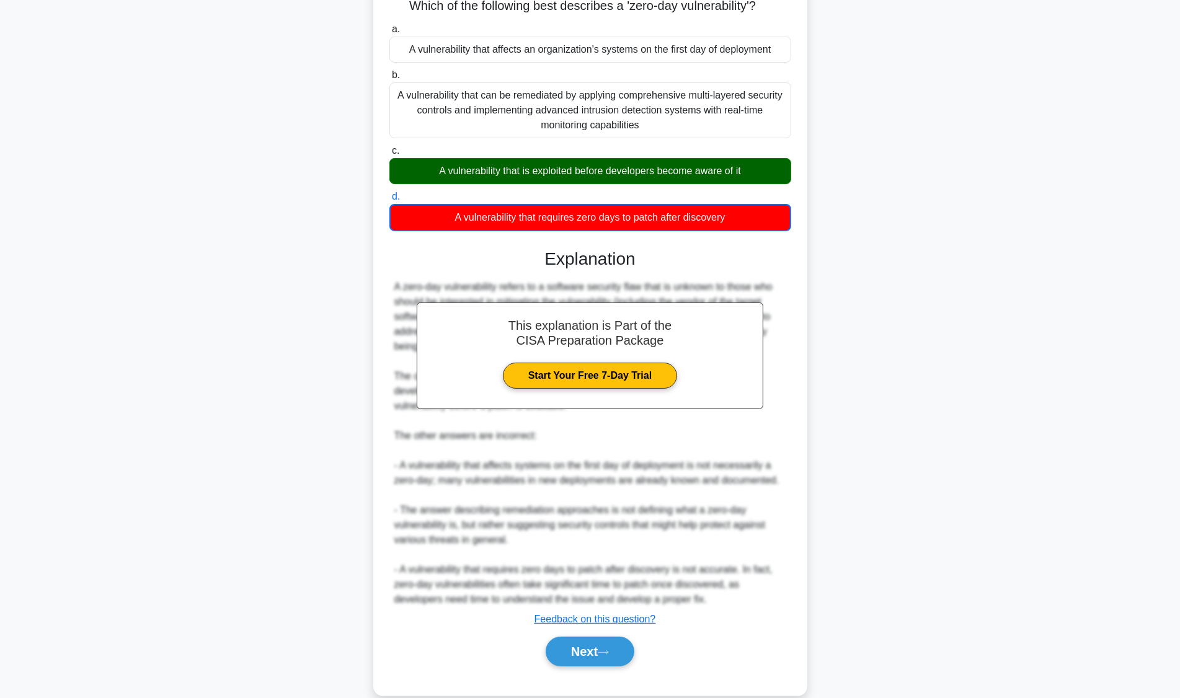
scroll to position [112, 0]
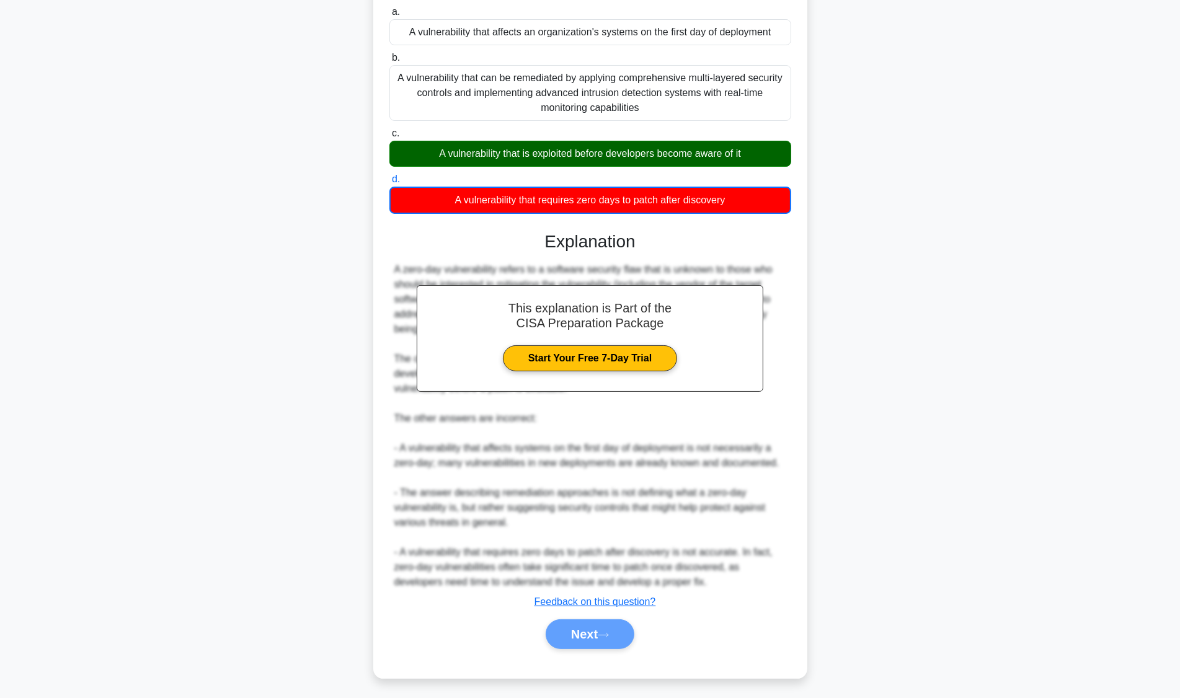
click at [603, 625] on div "Next" at bounding box center [590, 635] width 407 height 30
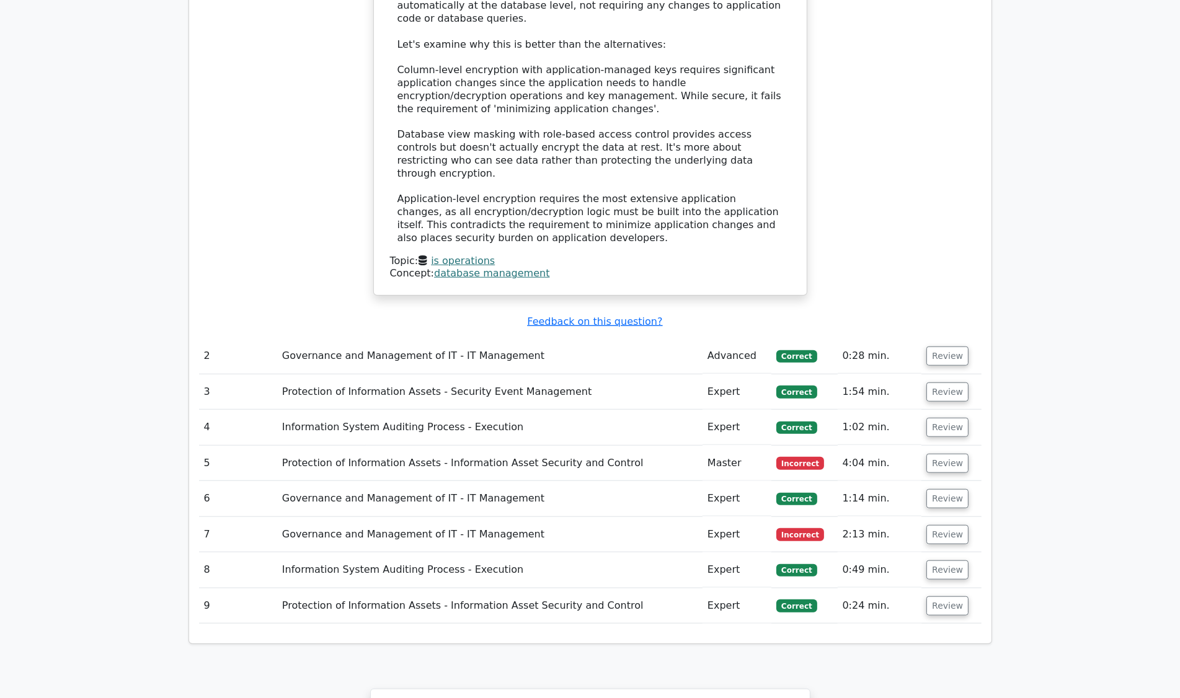
scroll to position [1417, 0]
click at [945, 527] on button "Review" at bounding box center [948, 536] width 42 height 19
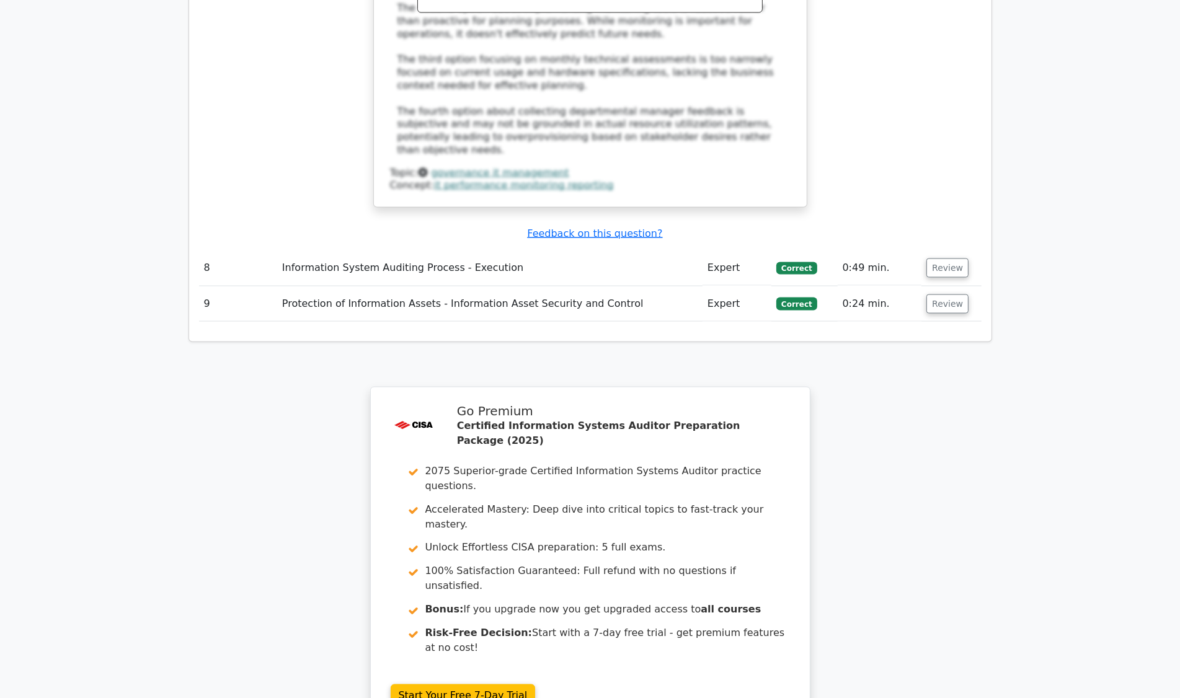
scroll to position [2515, 0]
